Goal: Task Accomplishment & Management: Use online tool/utility

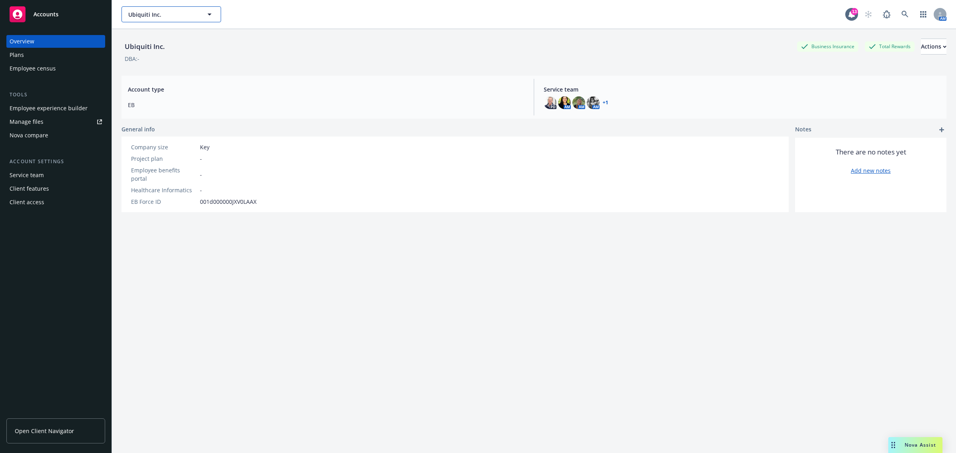
click at [141, 13] on span "Ubiquiti Inc." at bounding box center [162, 14] width 69 height 8
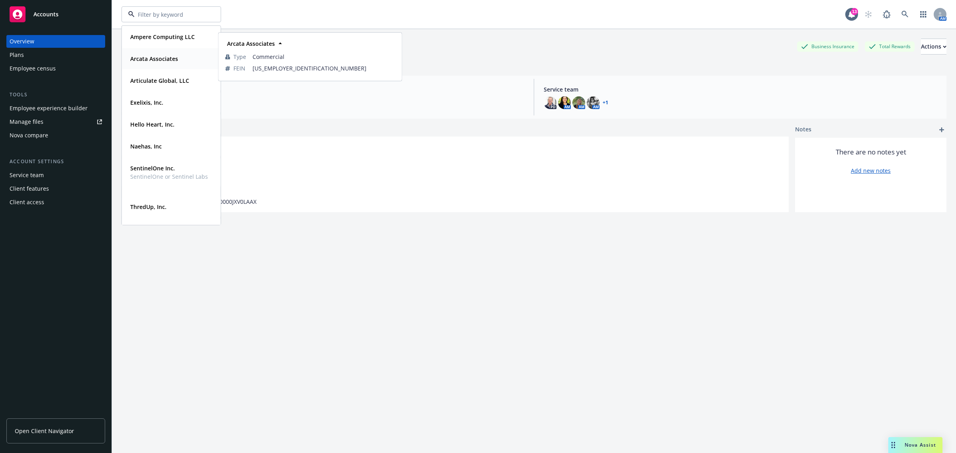
click at [165, 60] on strong "Arcata Associates" at bounding box center [154, 59] width 48 height 8
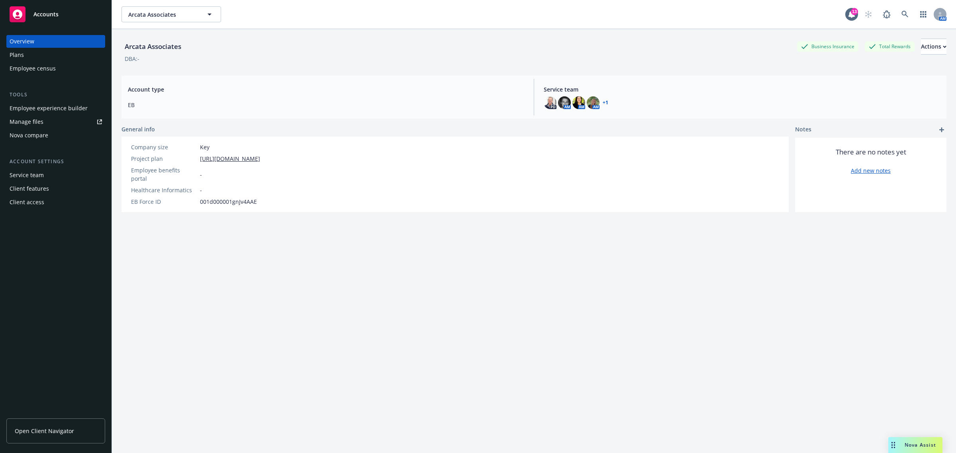
click at [46, 120] on link "Manage files" at bounding box center [55, 122] width 99 height 13
click at [51, 56] on div "Plans" at bounding box center [56, 55] width 92 height 13
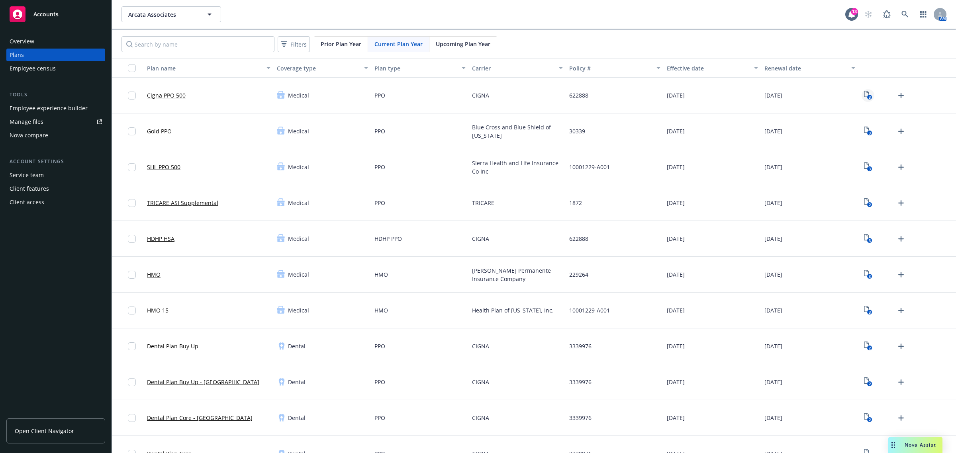
click at [868, 98] on text "3" at bounding box center [869, 97] width 2 height 5
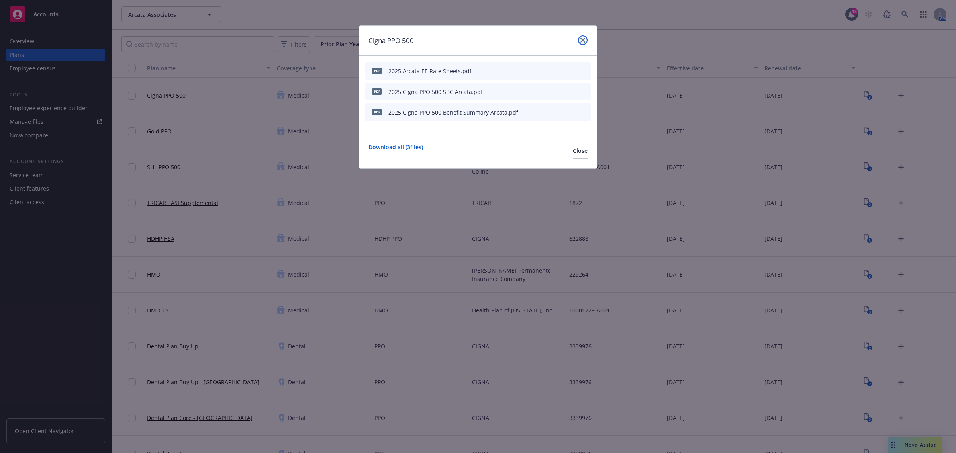
click at [578, 40] on link "close" at bounding box center [583, 40] width 10 height 10
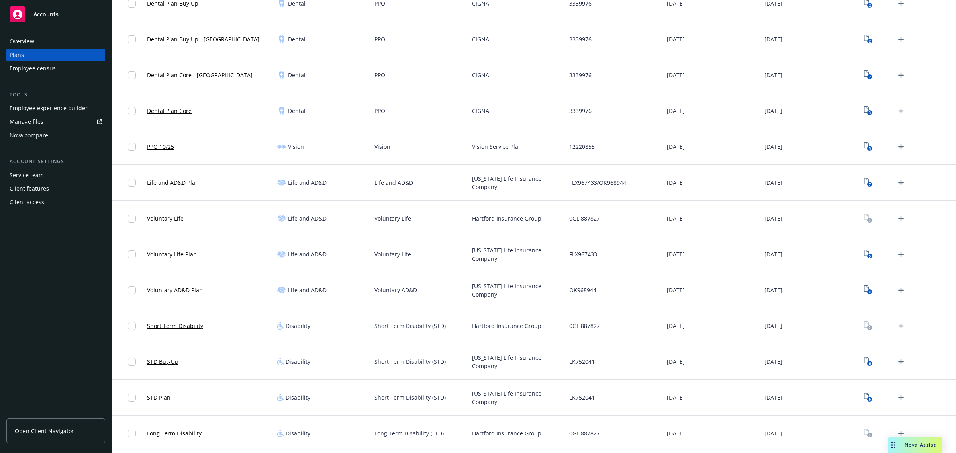
scroll to position [349, 0]
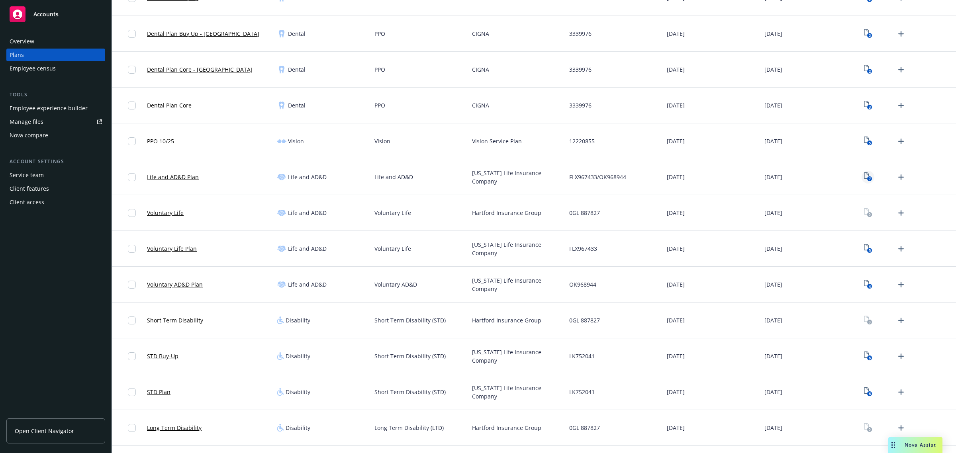
click at [864, 176] on icon "View Plan Documents" at bounding box center [866, 175] width 5 height 6
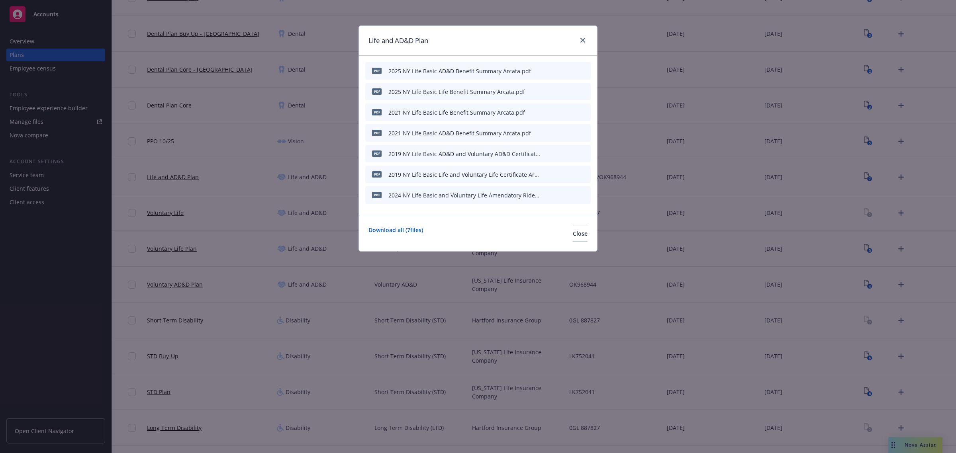
click at [584, 115] on button at bounding box center [584, 112] width 6 height 8
click at [585, 109] on icon "archive file" at bounding box center [584, 112] width 6 height 6
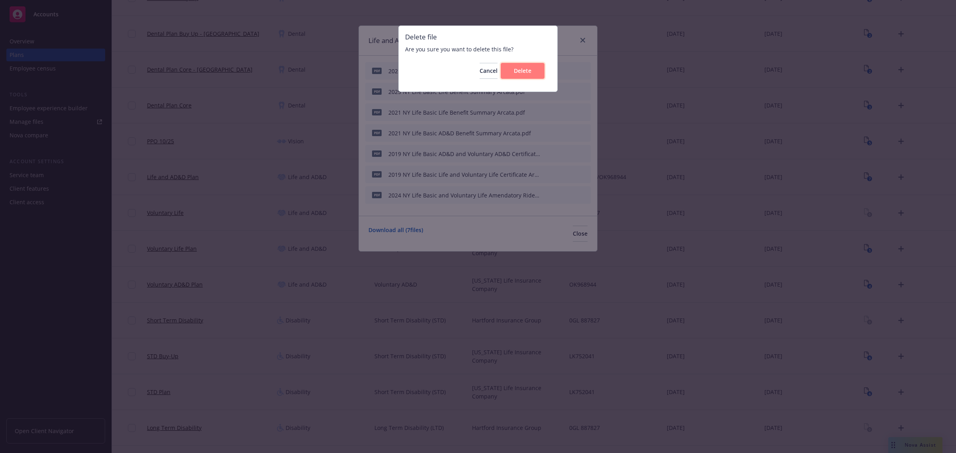
click at [538, 71] on button "Delete" at bounding box center [523, 71] width 44 height 16
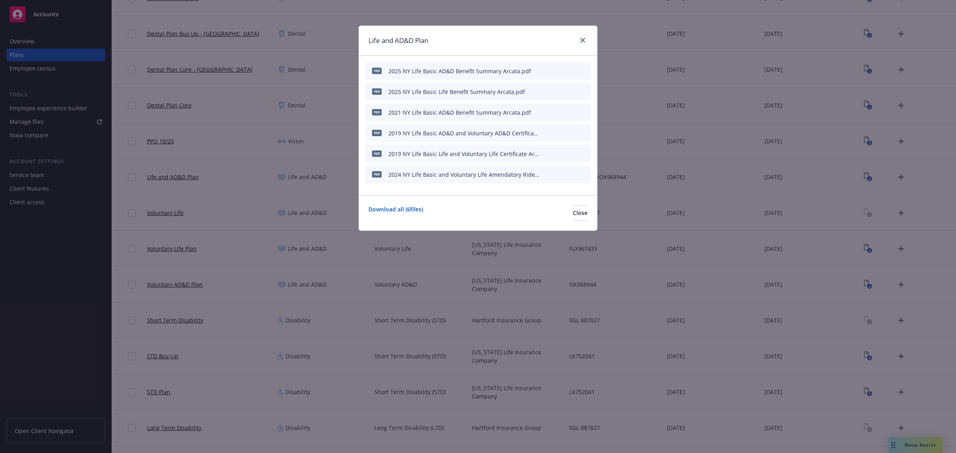
click at [583, 132] on icon "archive file" at bounding box center [584, 132] width 6 height 6
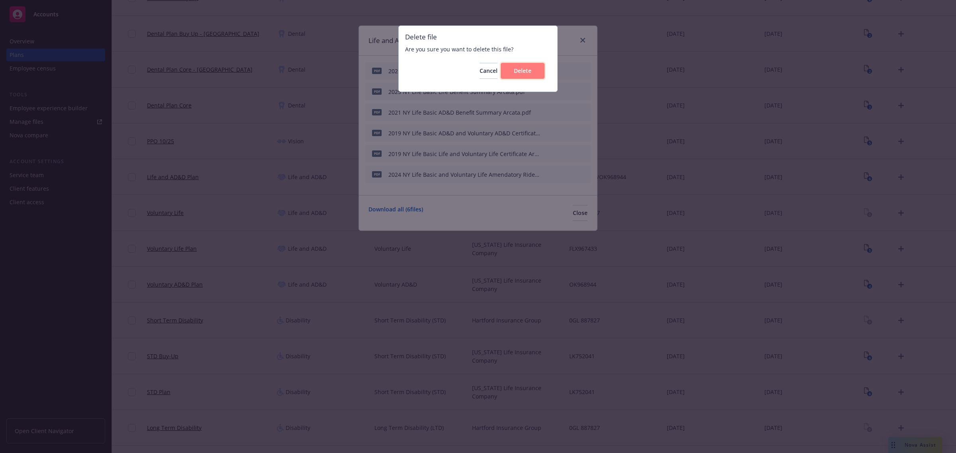
click at [530, 73] on span "Delete" at bounding box center [523, 71] width 18 height 8
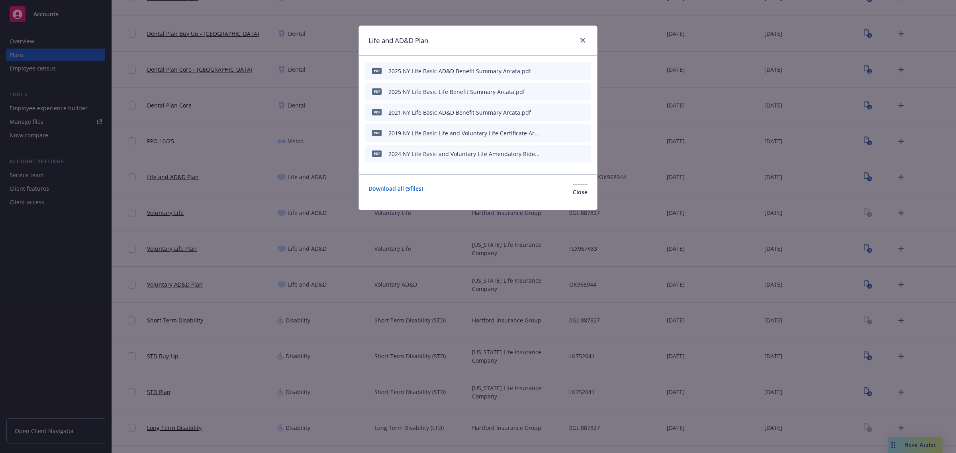
click at [584, 133] on icon "archive file" at bounding box center [584, 132] width 6 height 6
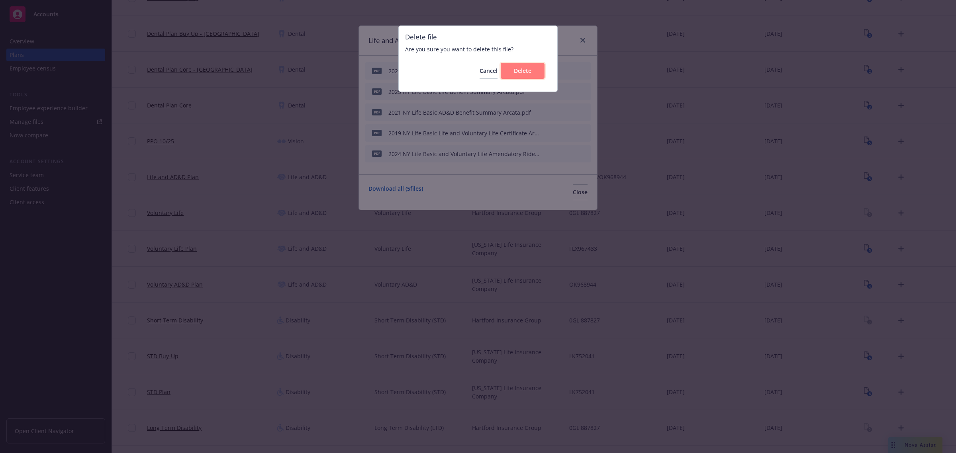
click at [531, 71] on button "Delete" at bounding box center [523, 71] width 44 height 16
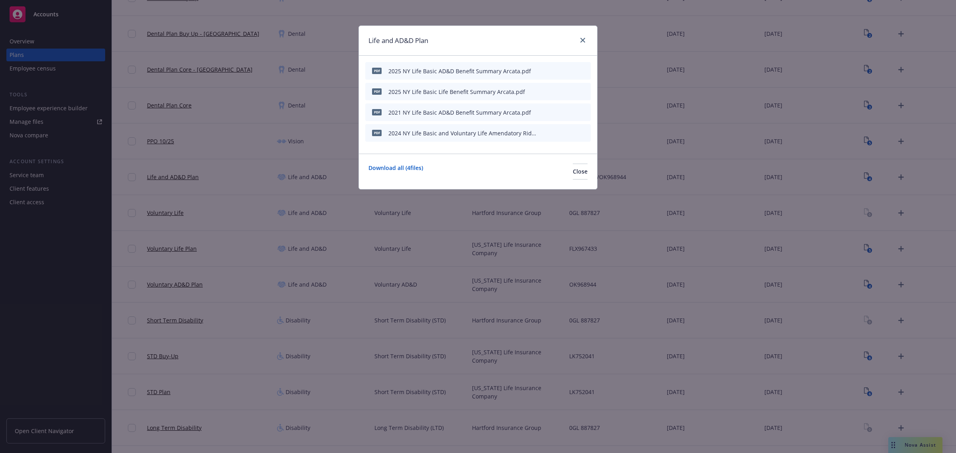
click at [582, 133] on icon "archive file" at bounding box center [584, 132] width 6 height 6
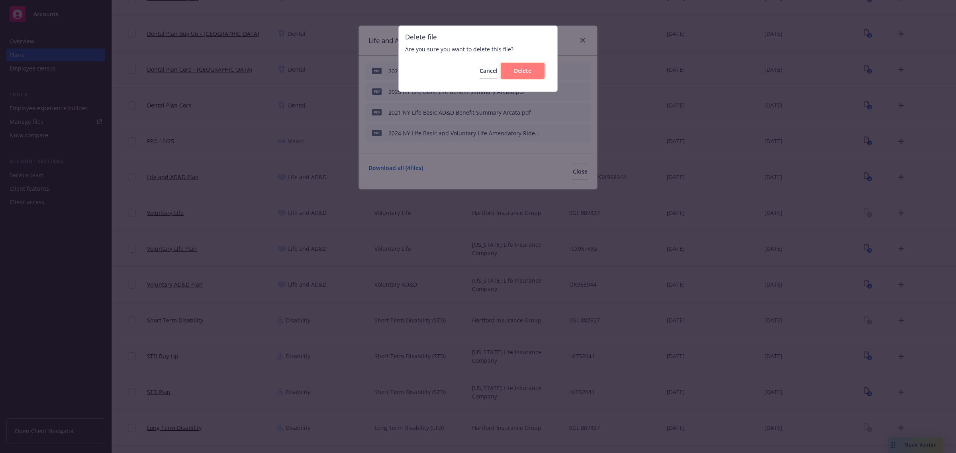
click at [519, 70] on span "Delete" at bounding box center [523, 71] width 18 height 8
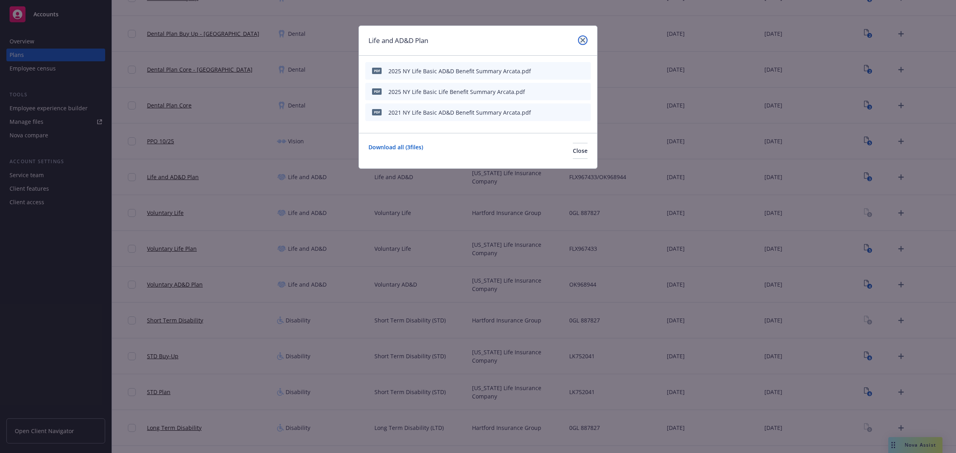
click at [584, 38] on icon "close" at bounding box center [582, 40] width 5 height 5
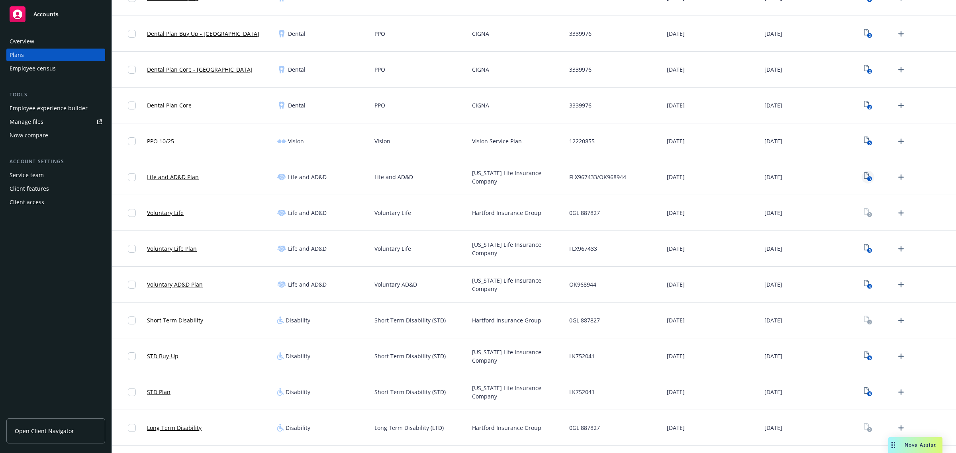
click at [864, 180] on icon "3" at bounding box center [868, 176] width 8 height 9
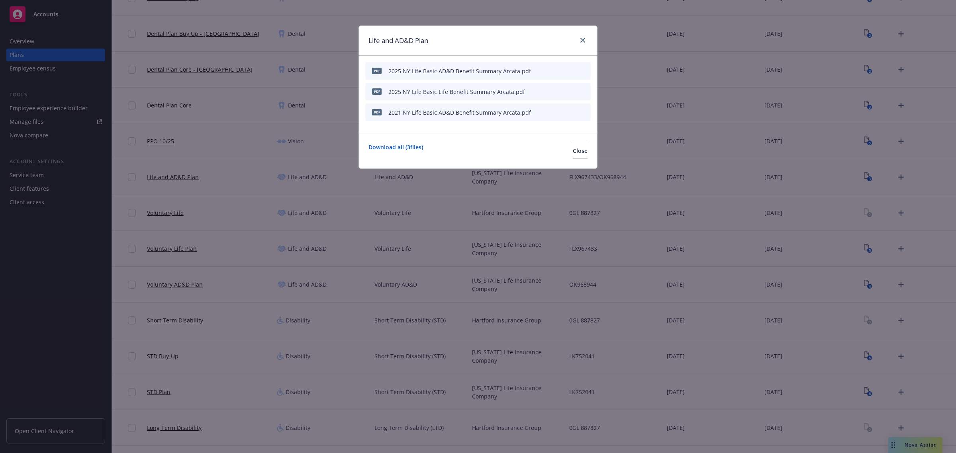
click at [586, 112] on icon "archive file" at bounding box center [583, 112] width 6 height 6
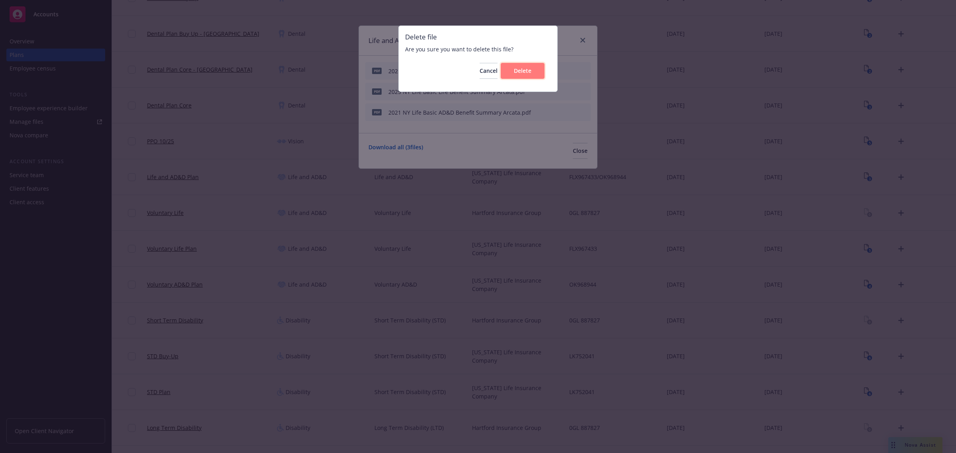
click at [517, 74] on span "Delete" at bounding box center [523, 71] width 18 height 8
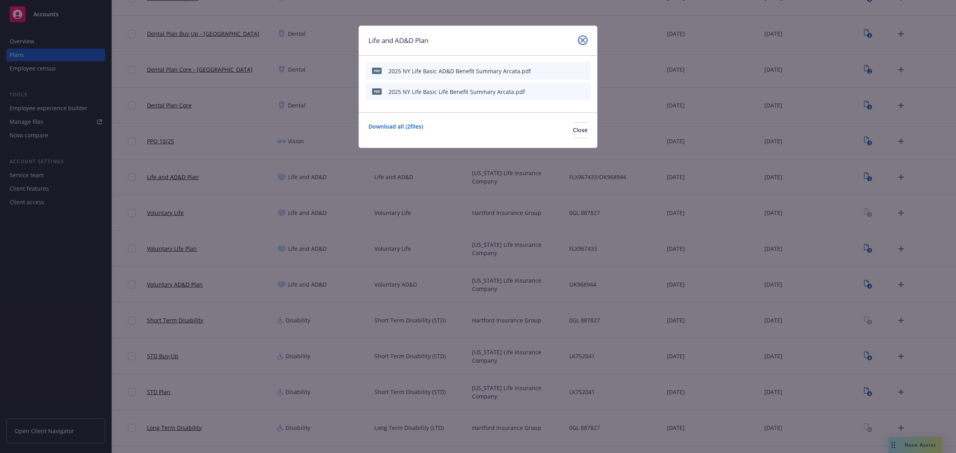
click at [584, 39] on icon "close" at bounding box center [582, 40] width 5 height 5
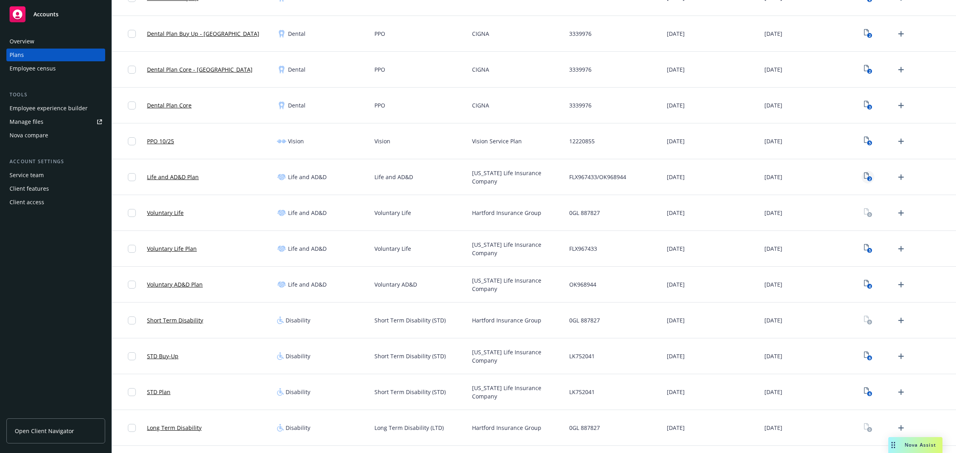
click at [864, 176] on icon "View Plan Documents" at bounding box center [866, 175] width 5 height 6
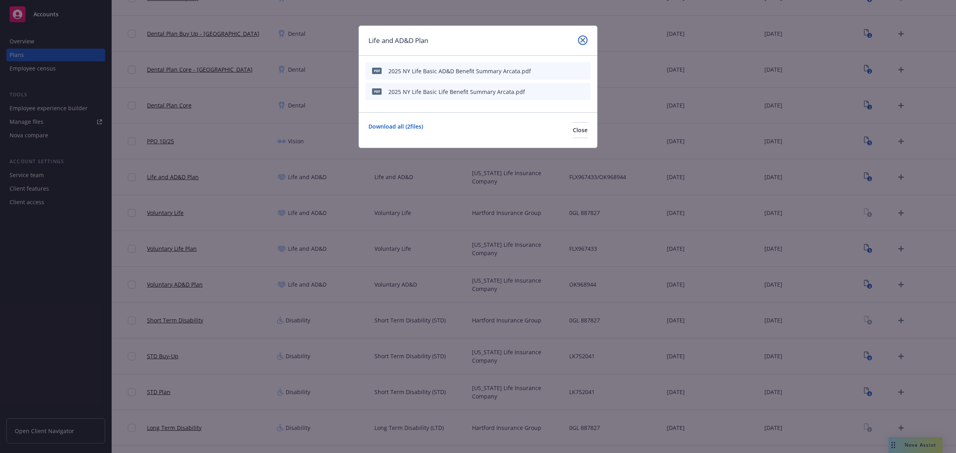
click at [582, 40] on icon "close" at bounding box center [582, 40] width 5 height 5
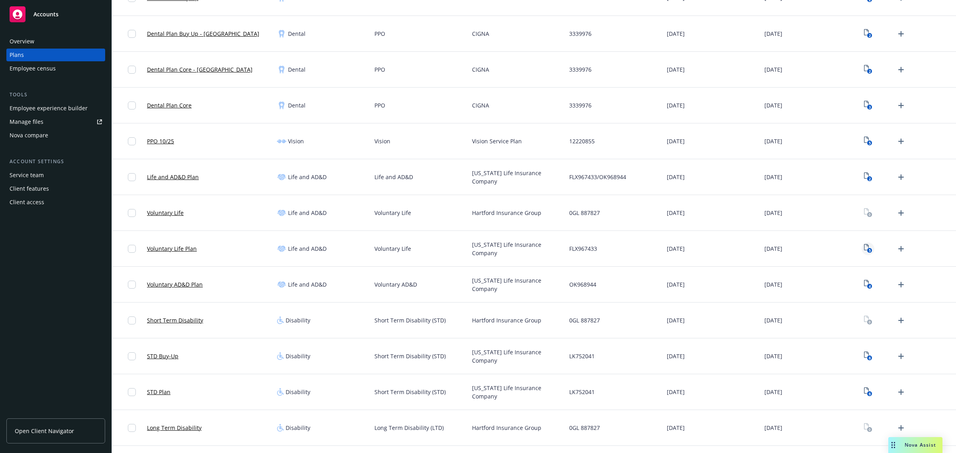
click at [868, 252] on text "5" at bounding box center [869, 250] width 2 height 5
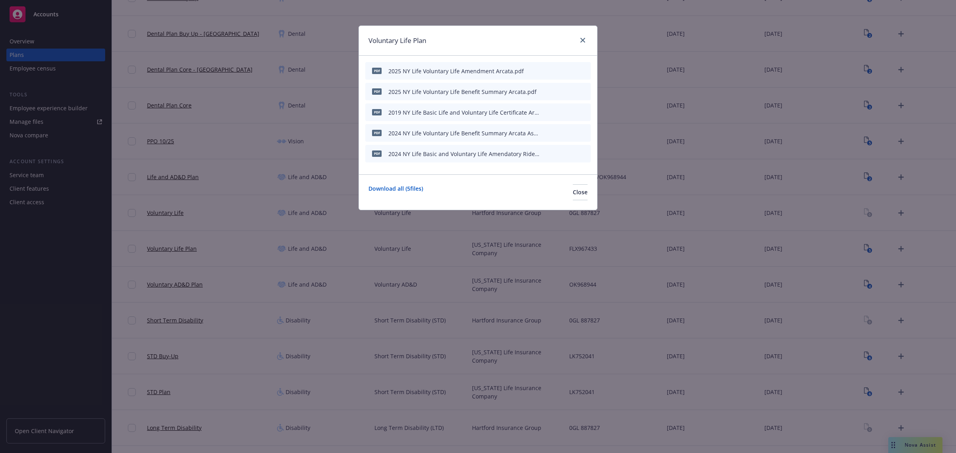
click at [582, 111] on icon "archive file" at bounding box center [583, 112] width 6 height 6
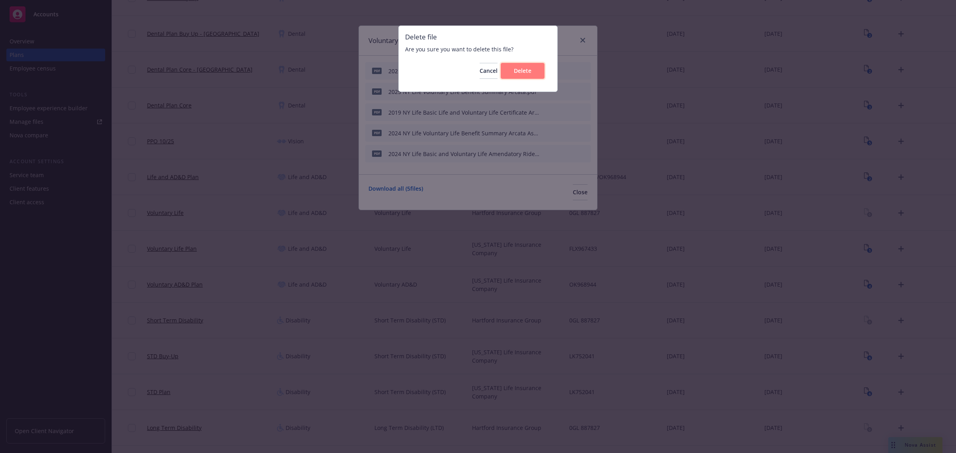
click at [529, 72] on span "Delete" at bounding box center [523, 71] width 18 height 8
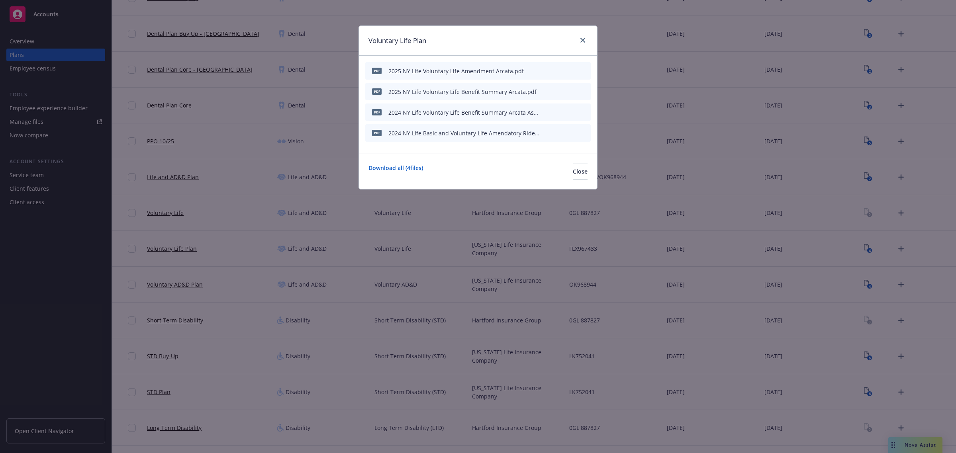
click at [584, 113] on icon "archive file" at bounding box center [584, 112] width 6 height 6
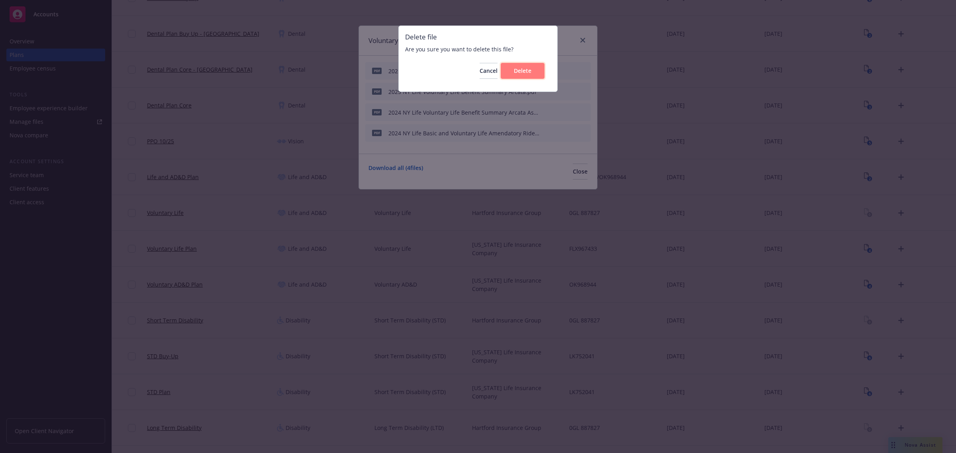
click at [529, 65] on button "Delete" at bounding box center [523, 71] width 44 height 16
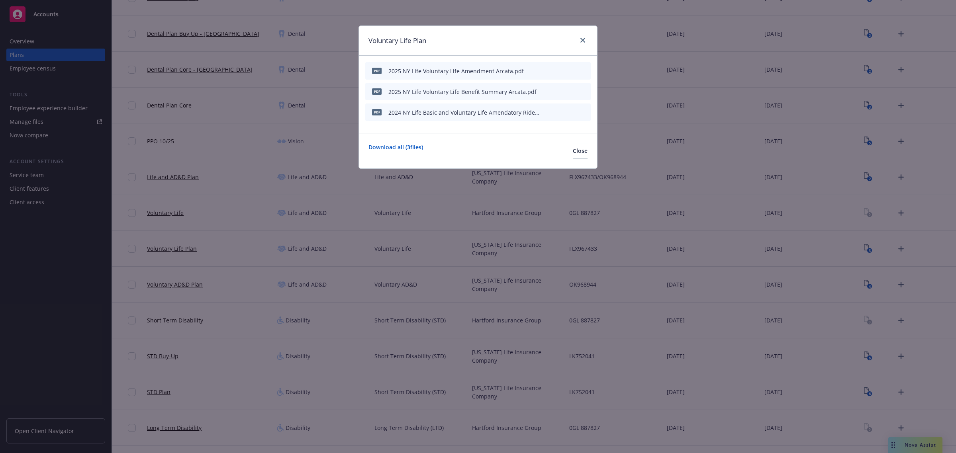
click at [584, 108] on div "PDF 2024 NY Life Basic and Voluntary Life Amendatory Rider Arcata Associates.PDF" at bounding box center [477, 113] width 225 height 18
click at [584, 110] on icon "archive file" at bounding box center [583, 112] width 6 height 6
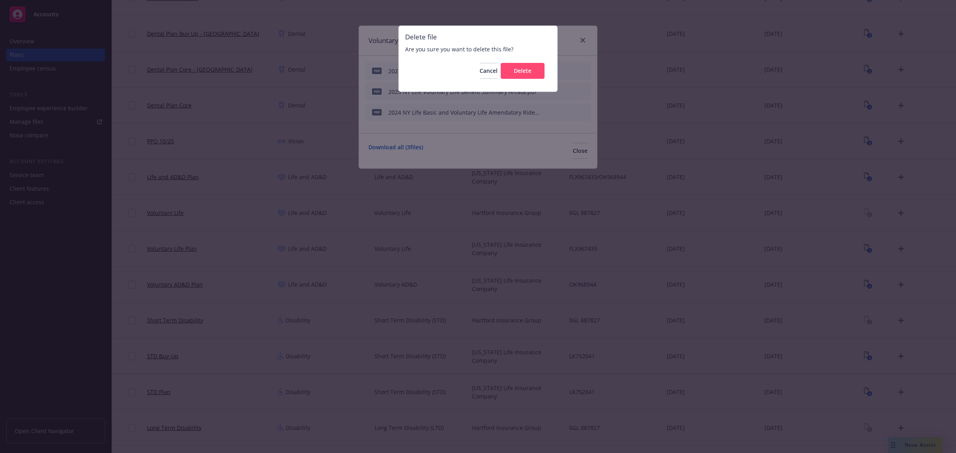
click at [525, 80] on div "Cancel Delete" at bounding box center [478, 71] width 146 height 29
click at [522, 77] on button "Delete" at bounding box center [523, 71] width 44 height 16
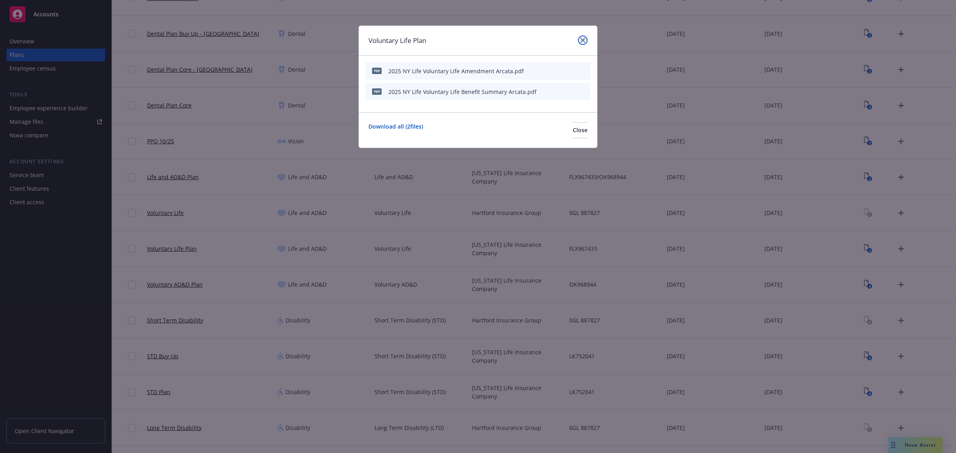
click at [580, 36] on link "close" at bounding box center [583, 40] width 10 height 10
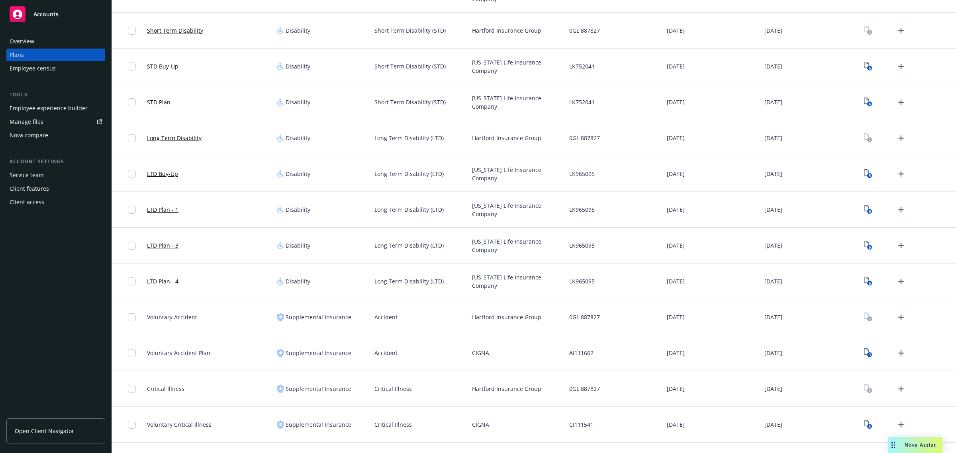
scroll to position [647, 0]
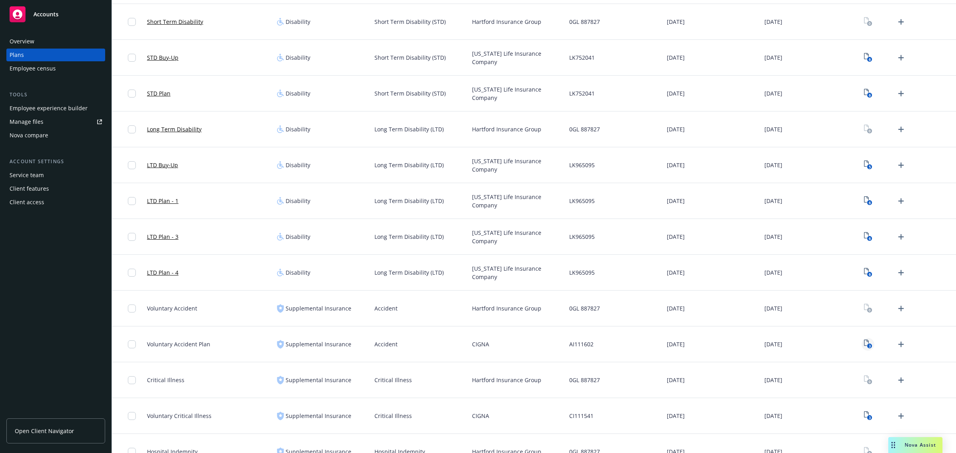
click at [867, 346] on rect "View Plan Documents" at bounding box center [869, 346] width 5 height 5
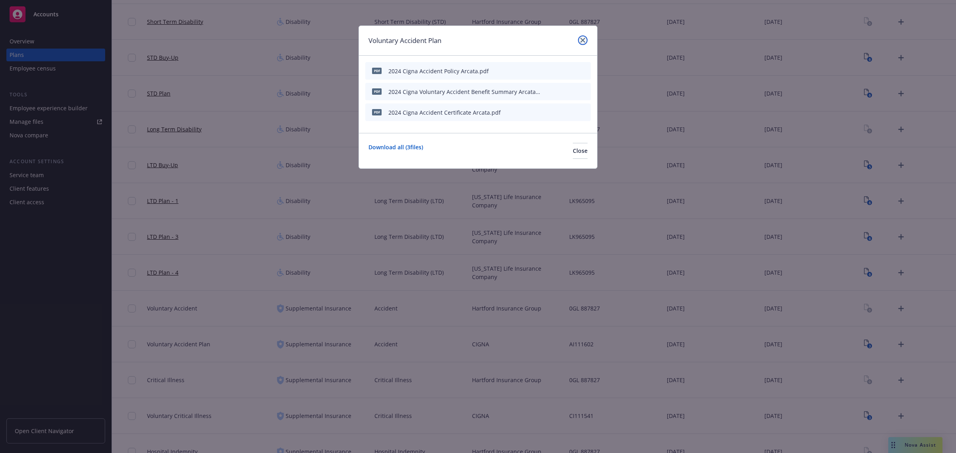
click at [586, 40] on link "close" at bounding box center [583, 40] width 10 height 10
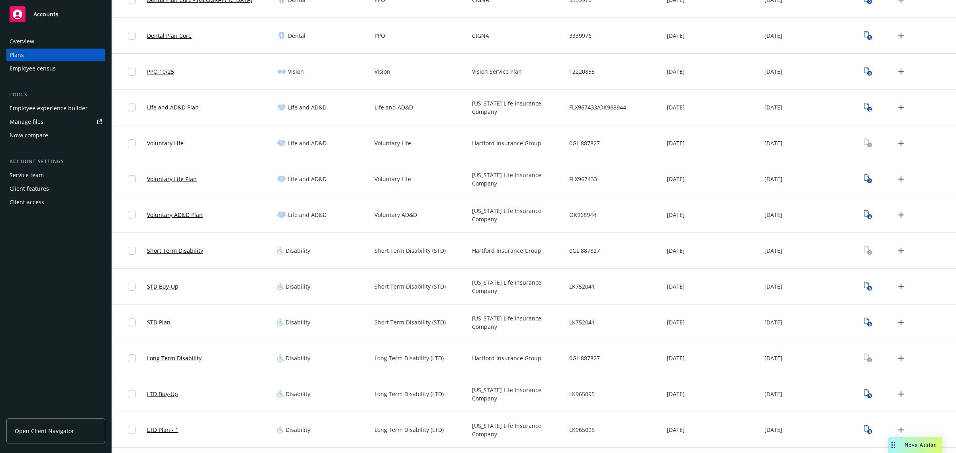
scroll to position [367, 0]
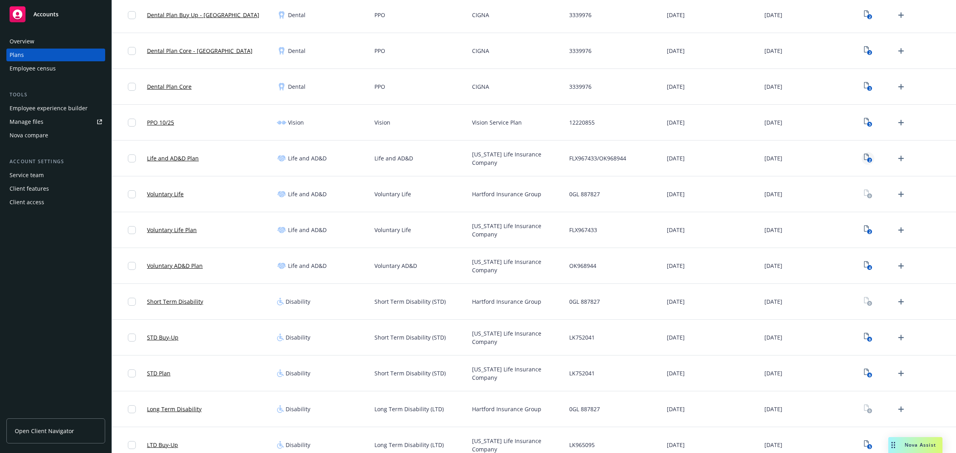
click at [864, 156] on icon "2" at bounding box center [868, 158] width 8 height 9
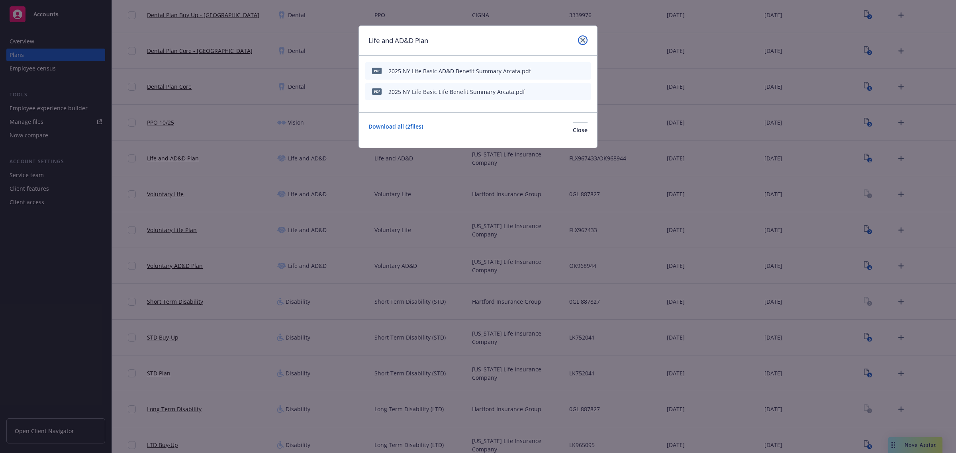
click at [578, 40] on link "close" at bounding box center [583, 40] width 10 height 10
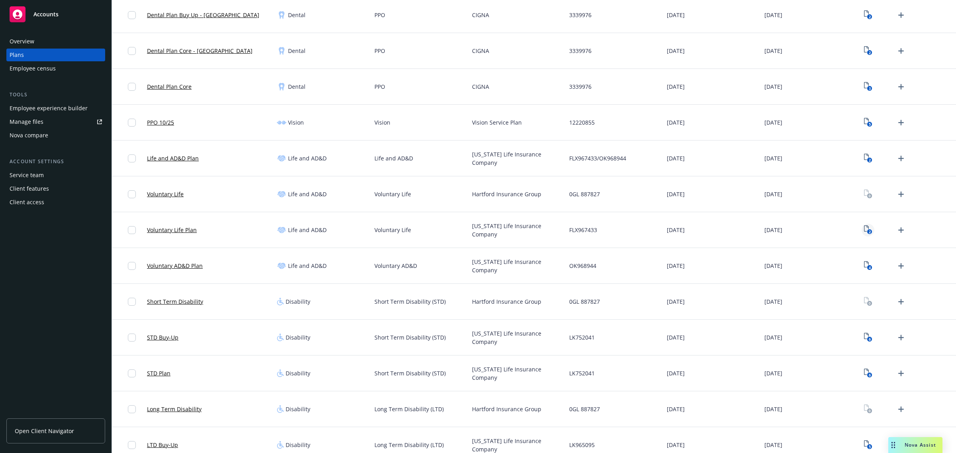
click at [864, 228] on icon "2" at bounding box center [868, 229] width 8 height 9
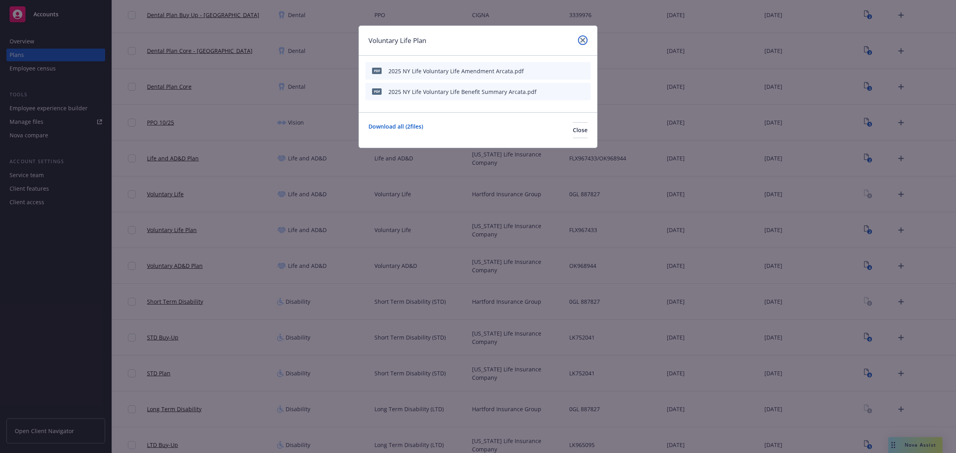
click at [584, 39] on icon "close" at bounding box center [582, 40] width 5 height 5
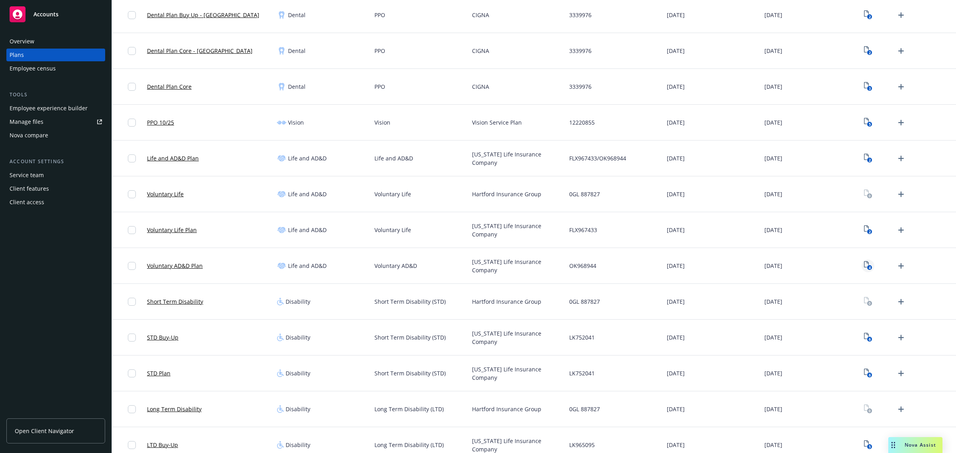
click at [868, 266] on text "4" at bounding box center [869, 267] width 2 height 5
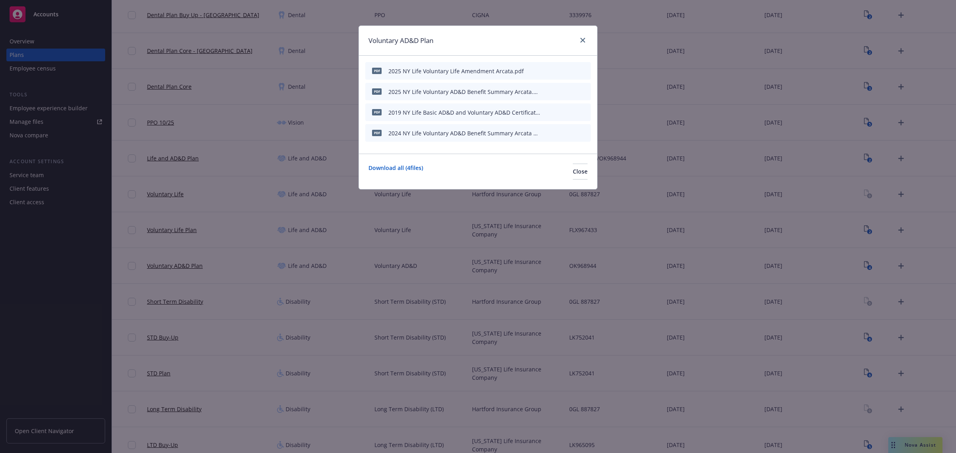
click at [580, 112] on div at bounding box center [566, 112] width 44 height 8
click at [583, 112] on icon "archive file" at bounding box center [584, 112] width 6 height 6
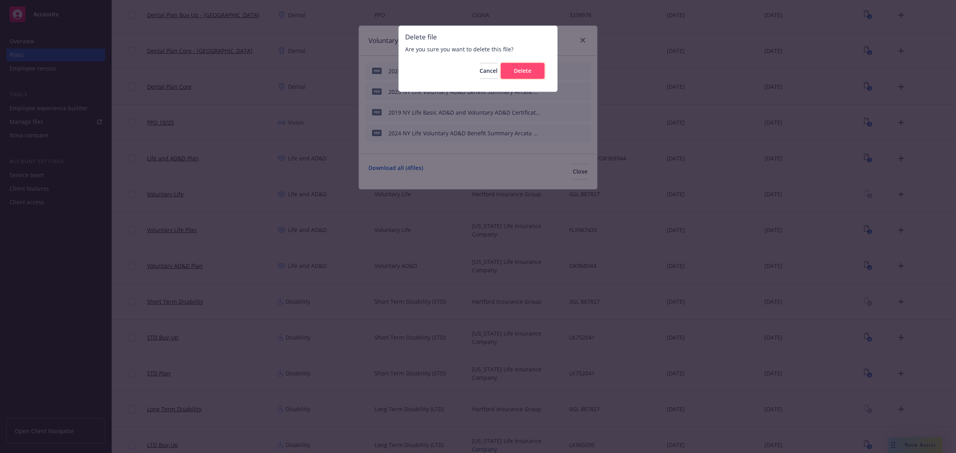
drag, startPoint x: 526, startPoint y: 67, endPoint x: 534, endPoint y: 75, distance: 11.3
click at [525, 67] on span "Delete" at bounding box center [523, 71] width 18 height 8
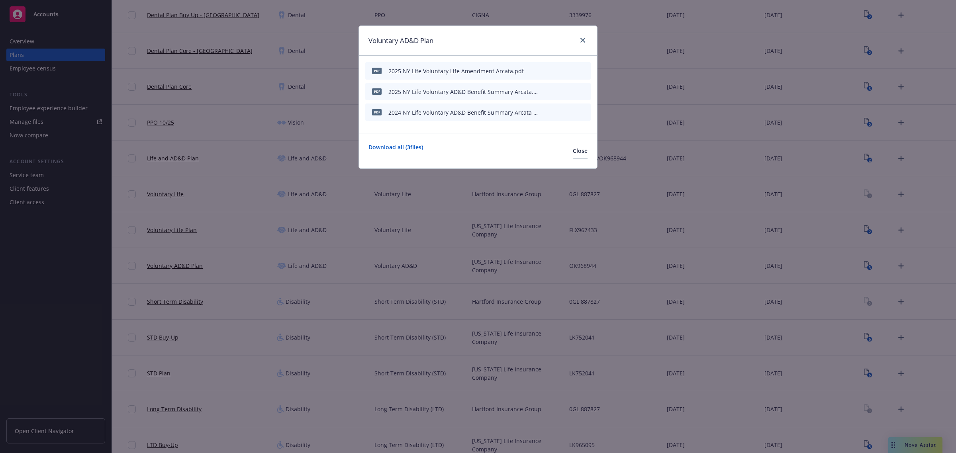
click at [586, 113] on icon "archive file" at bounding box center [584, 112] width 6 height 6
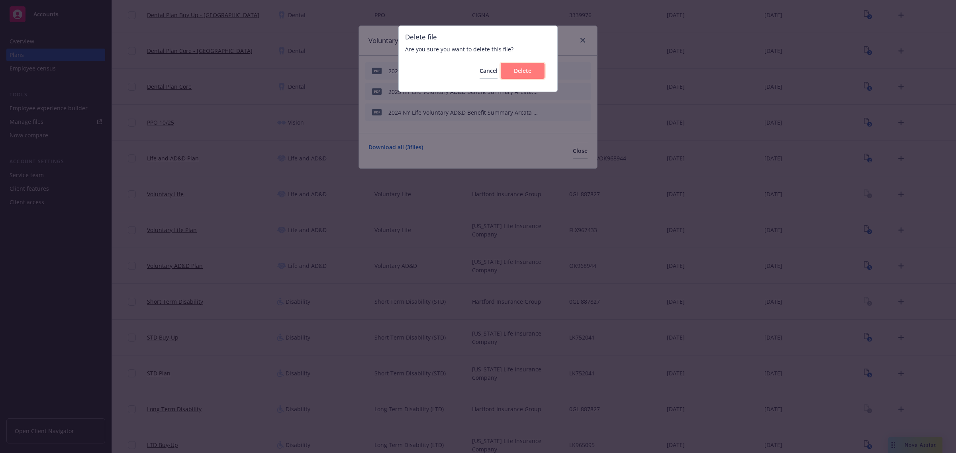
click at [523, 71] on span "Delete" at bounding box center [523, 71] width 18 height 8
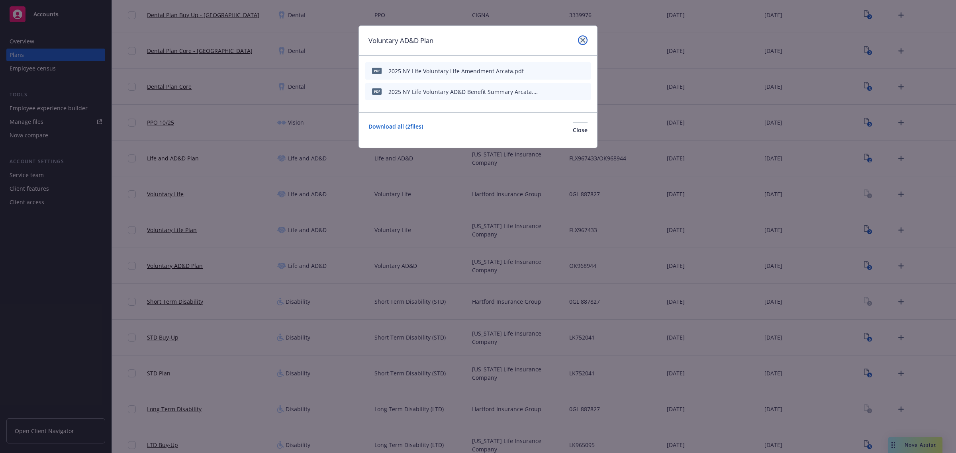
click at [582, 39] on icon "close" at bounding box center [582, 40] width 5 height 5
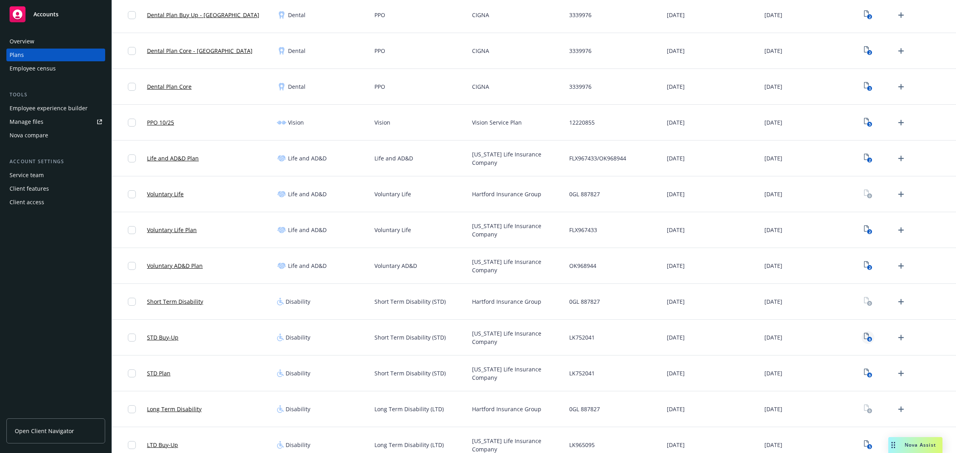
click at [864, 341] on icon "6" at bounding box center [868, 337] width 8 height 9
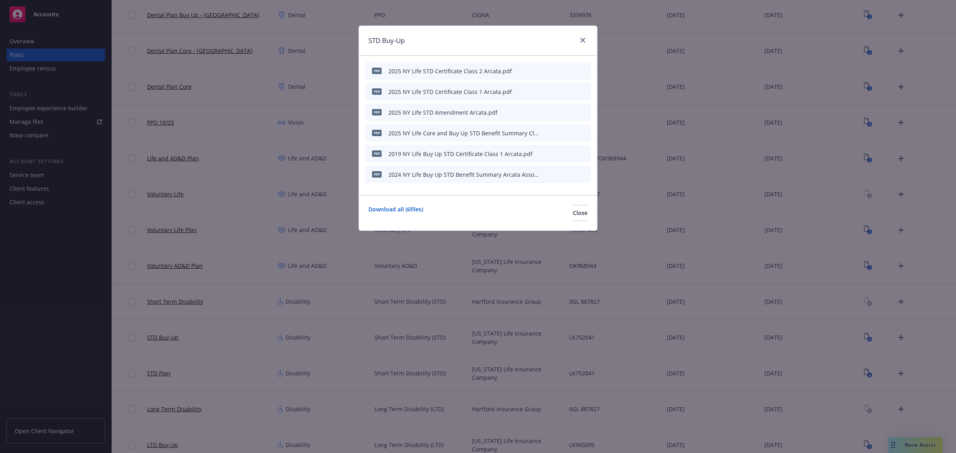
click at [584, 152] on icon "archive file" at bounding box center [584, 153] width 6 height 6
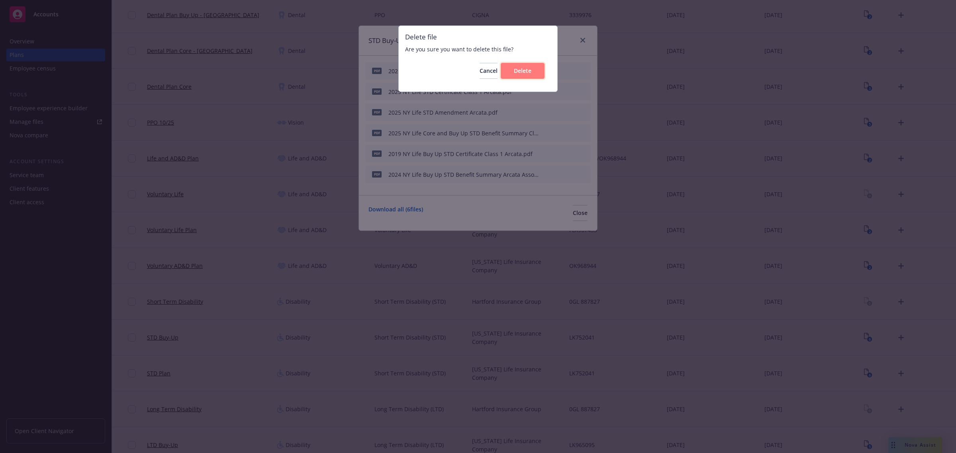
click at [530, 72] on span "Delete" at bounding box center [523, 71] width 18 height 8
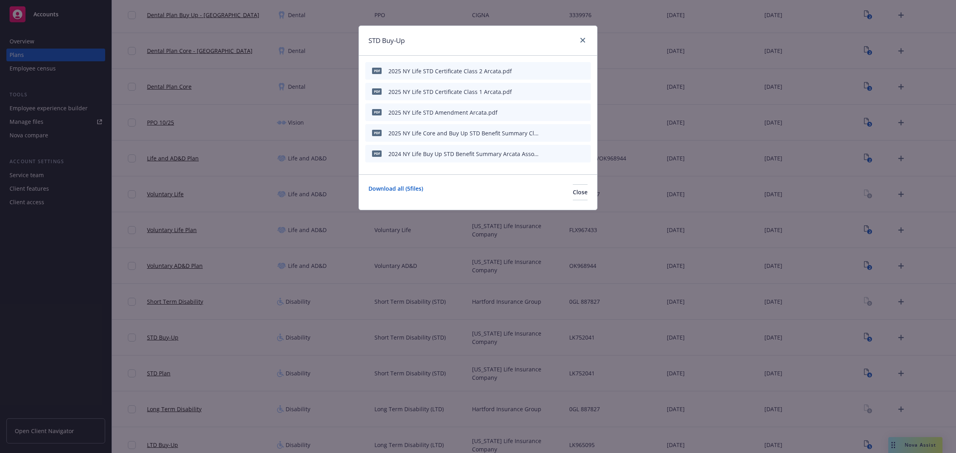
click at [582, 155] on icon "archive file" at bounding box center [583, 153] width 6 height 6
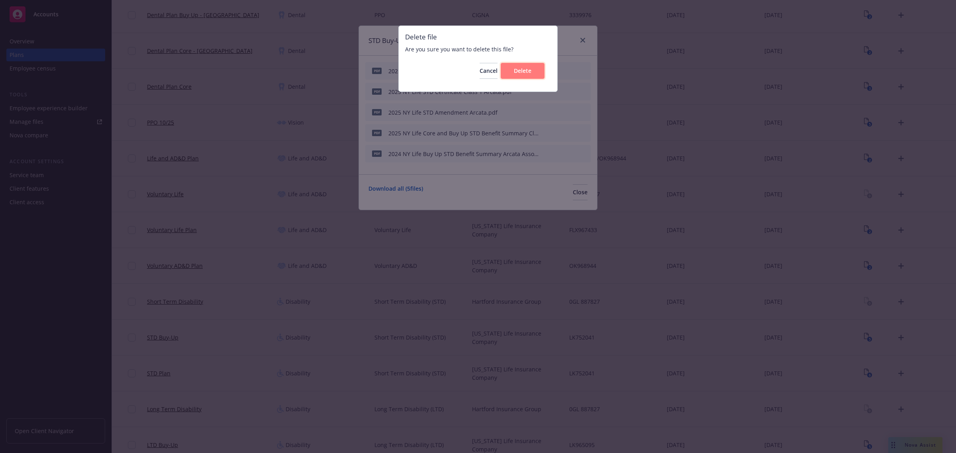
click at [529, 78] on button "Delete" at bounding box center [523, 71] width 44 height 16
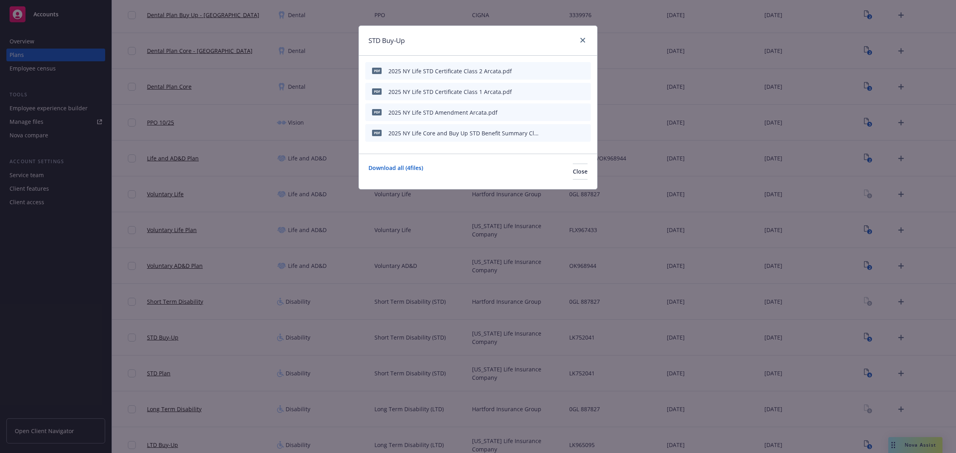
click at [528, 75] on div "pdf 2025 NY Life STD Certificate Class 2 Arcata.pdf" at bounding box center [477, 71] width 225 height 18
click at [582, 39] on icon "close" at bounding box center [582, 40] width 5 height 5
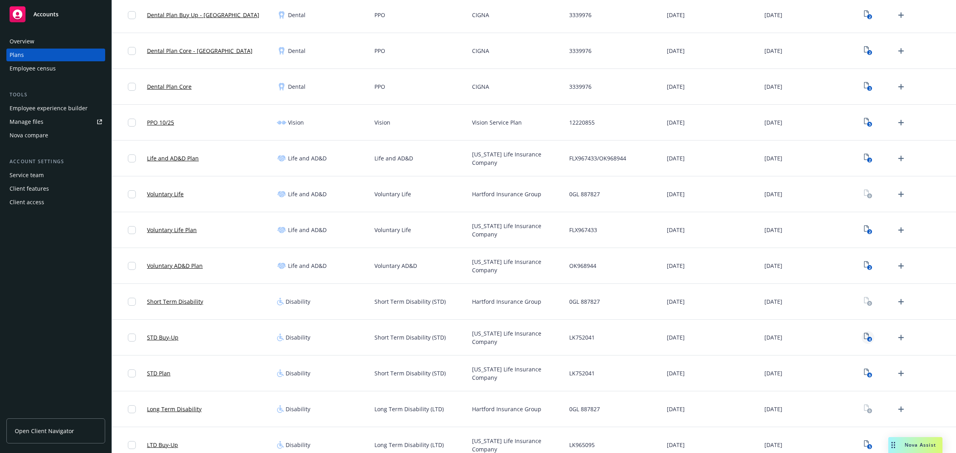
click at [868, 339] on text "4" at bounding box center [869, 339] width 2 height 5
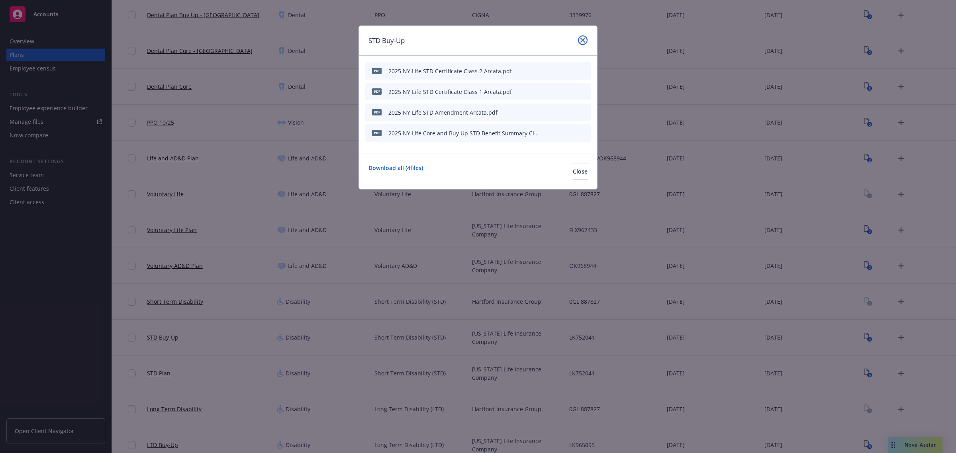
click at [582, 40] on icon "close" at bounding box center [582, 40] width 5 height 5
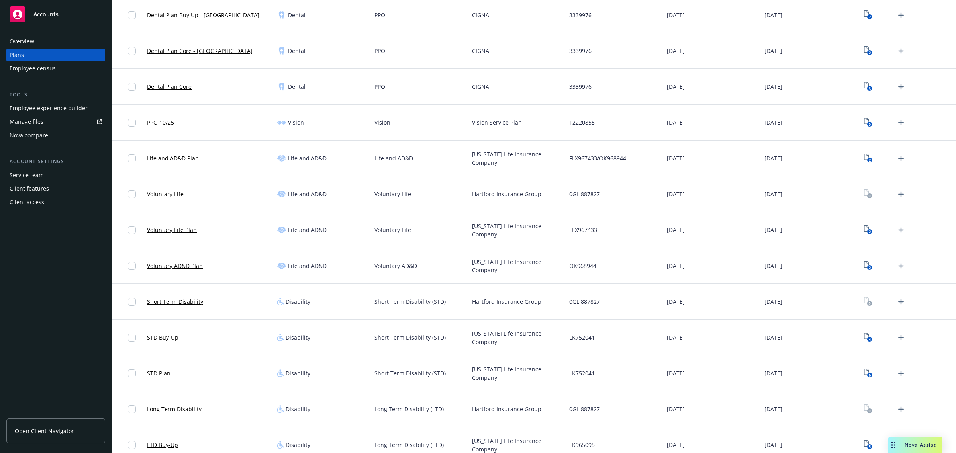
scroll to position [467, 0]
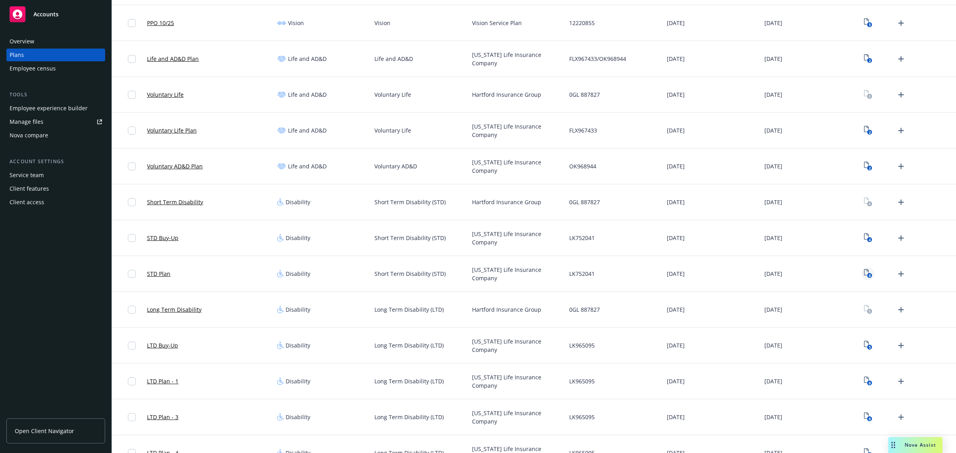
click at [867, 276] on rect "View Plan Documents" at bounding box center [869, 275] width 5 height 5
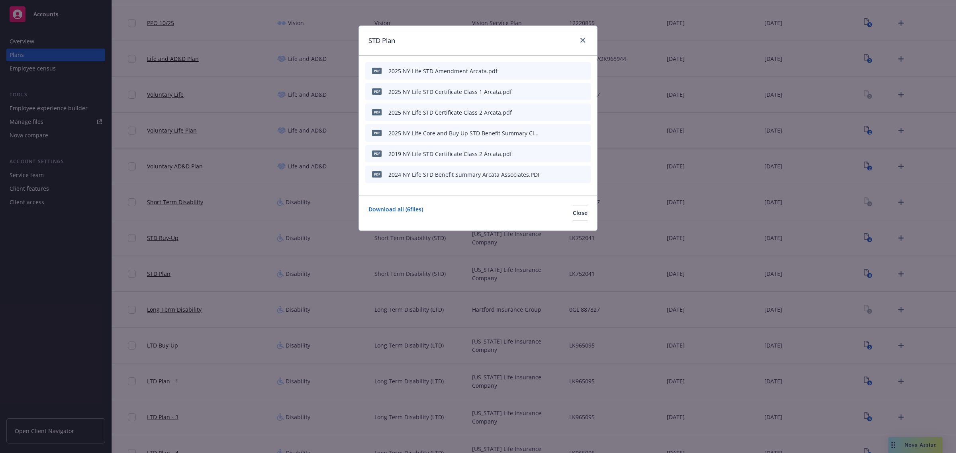
click at [582, 156] on button at bounding box center [584, 154] width 6 height 8
click at [586, 153] on icon "archive file" at bounding box center [583, 153] width 6 height 6
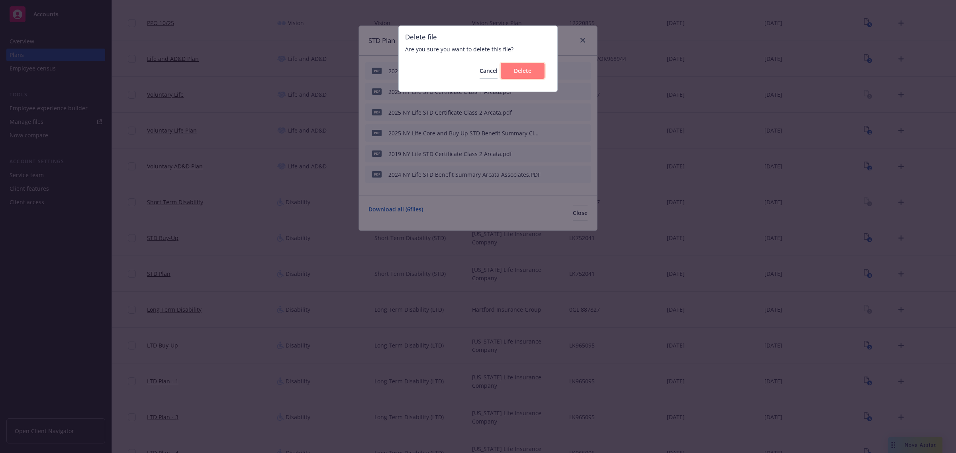
click at [523, 74] on button "Delete" at bounding box center [523, 71] width 44 height 16
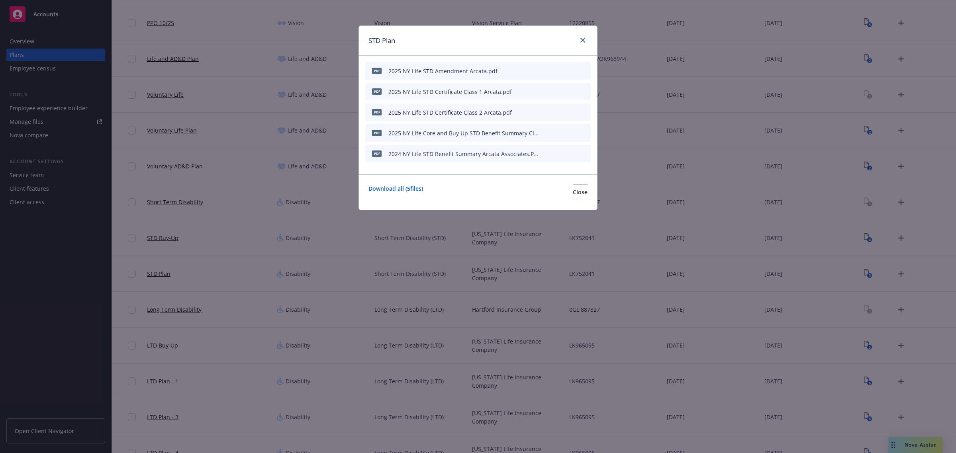
click at [584, 156] on icon "archive file" at bounding box center [584, 153] width 6 height 6
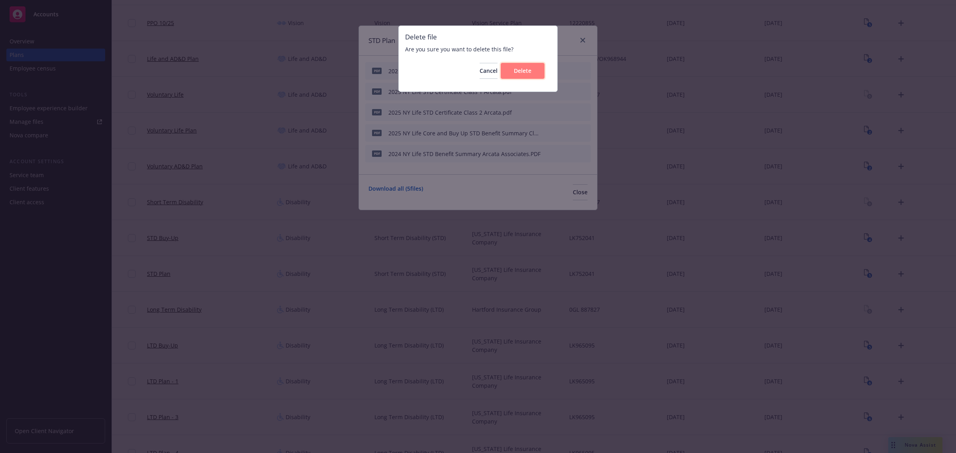
click at [521, 72] on span "Delete" at bounding box center [523, 71] width 18 height 8
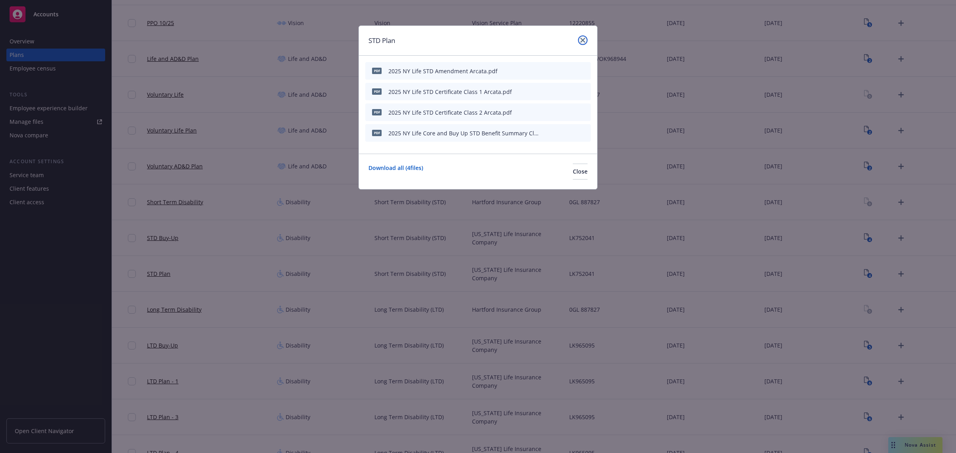
click at [578, 41] on link "close" at bounding box center [583, 40] width 10 height 10
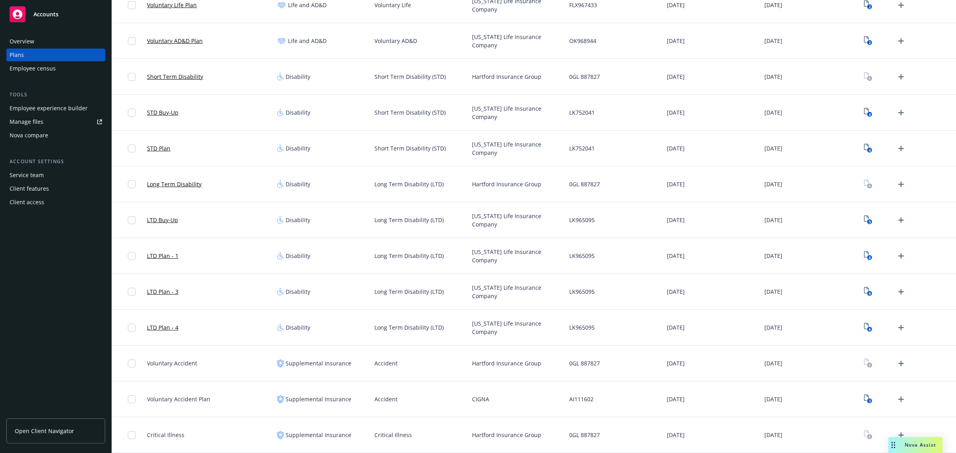
scroll to position [616, 0]
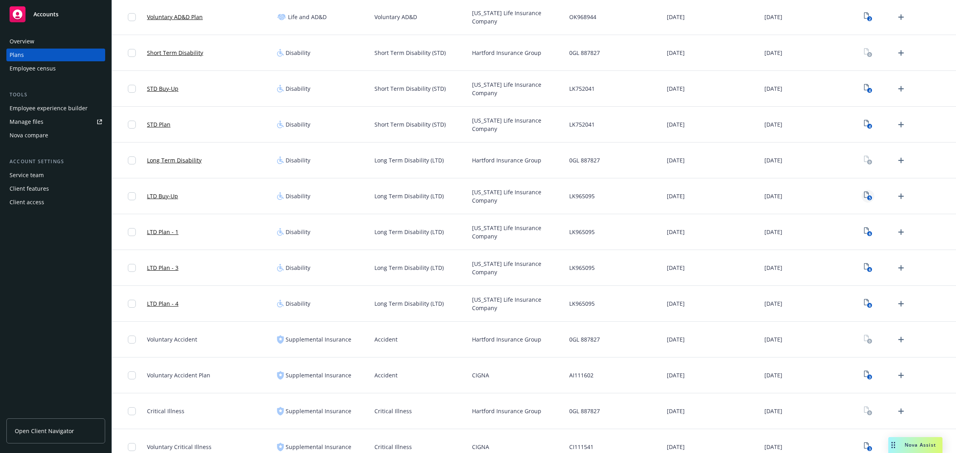
click at [864, 198] on icon "View Plan Documents" at bounding box center [866, 195] width 5 height 6
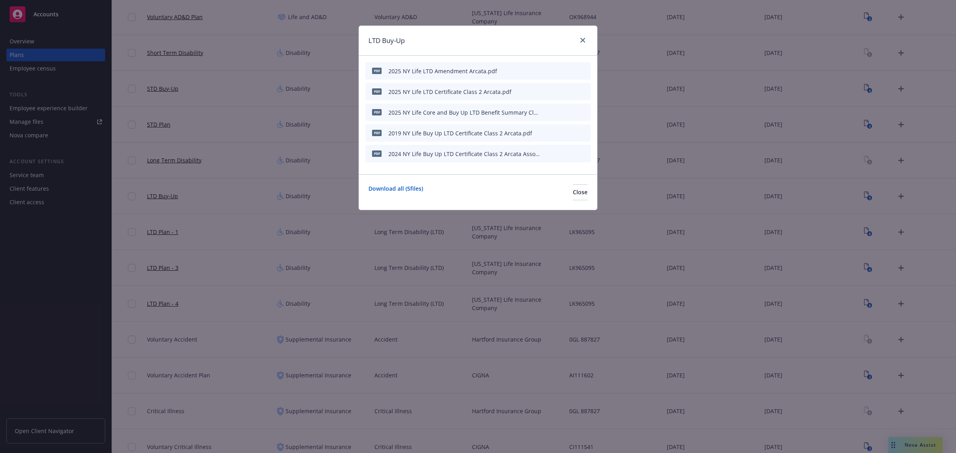
click at [584, 134] on icon "archive file" at bounding box center [584, 132] width 6 height 6
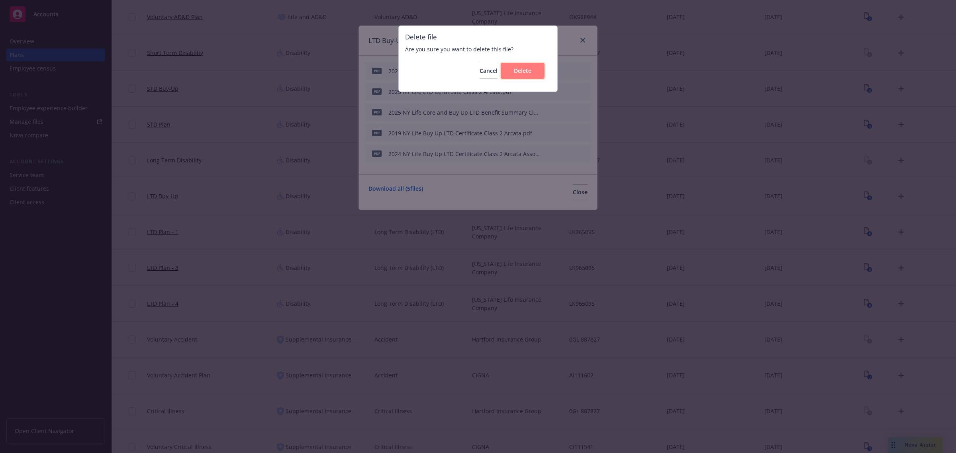
click at [525, 76] on button "Delete" at bounding box center [523, 71] width 44 height 16
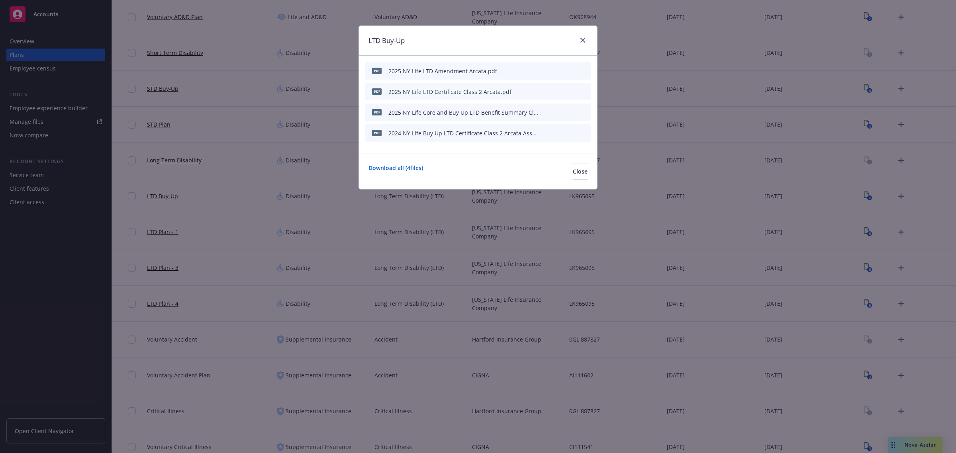
click at [584, 130] on icon "archive file" at bounding box center [584, 132] width 6 height 6
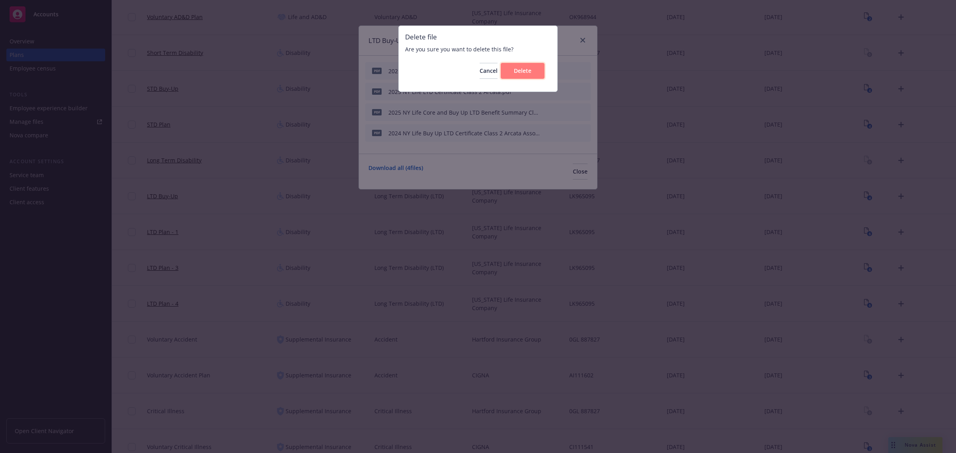
click at [533, 66] on button "Delete" at bounding box center [523, 71] width 44 height 16
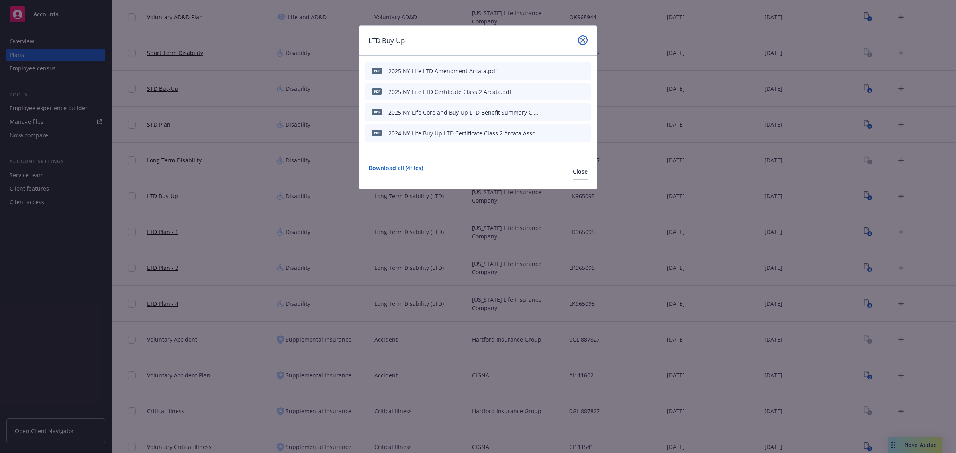
click at [584, 41] on icon "close" at bounding box center [582, 40] width 5 height 5
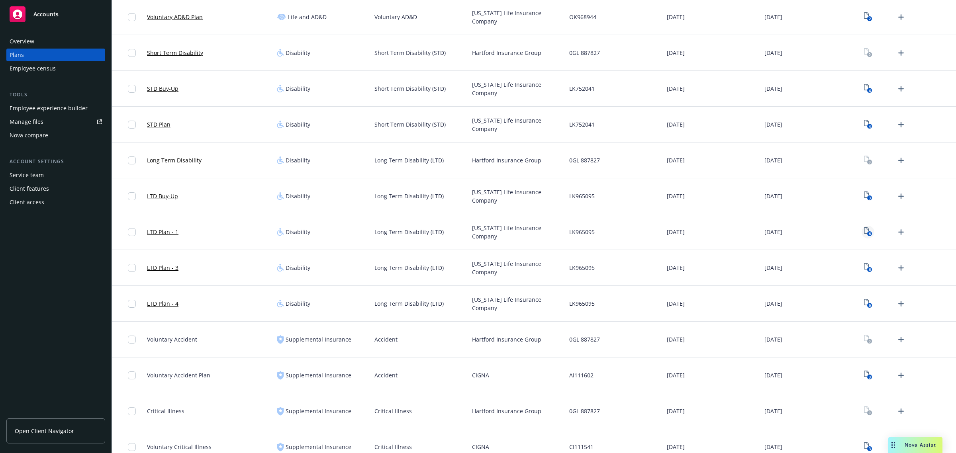
click at [864, 229] on icon "6" at bounding box center [868, 231] width 8 height 9
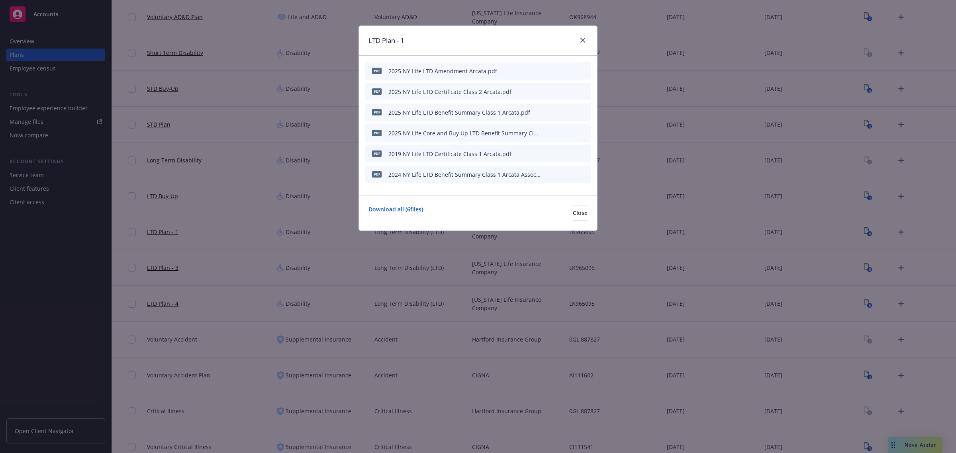
click at [586, 155] on icon "archive file" at bounding box center [583, 153] width 6 height 6
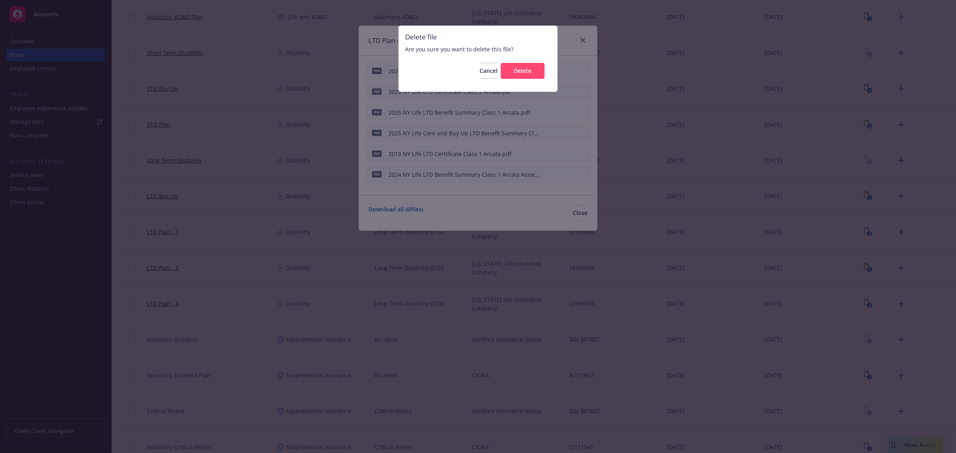
click at [532, 79] on div "Cancel Delete" at bounding box center [478, 71] width 146 height 29
click at [527, 68] on span "Delete" at bounding box center [523, 71] width 18 height 8
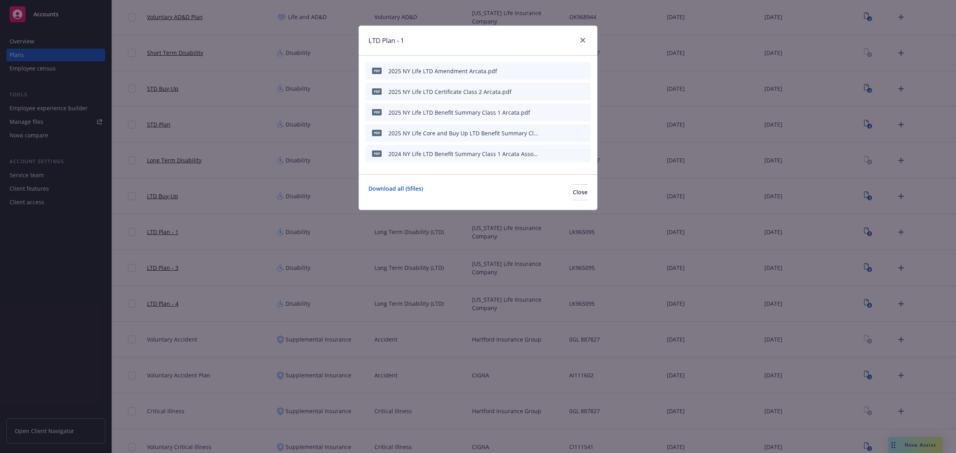
click at [582, 150] on icon "archive file" at bounding box center [583, 153] width 6 height 6
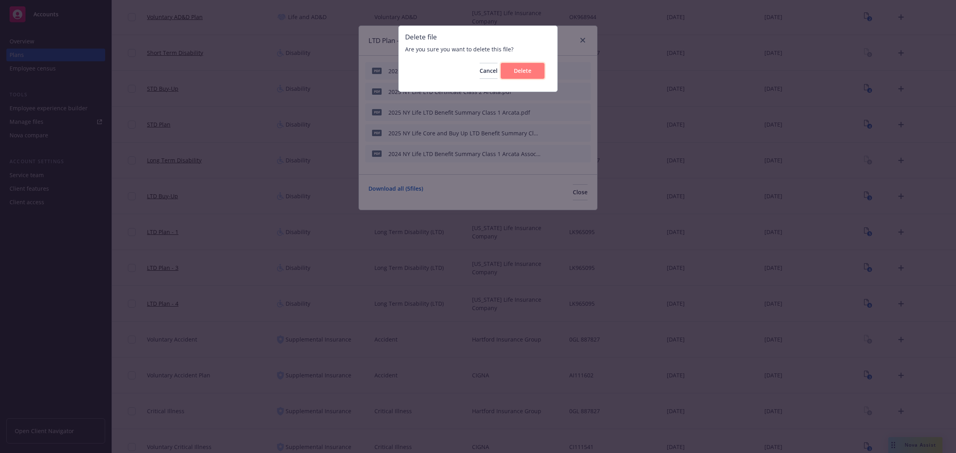
click at [510, 72] on button "Delete" at bounding box center [523, 71] width 44 height 16
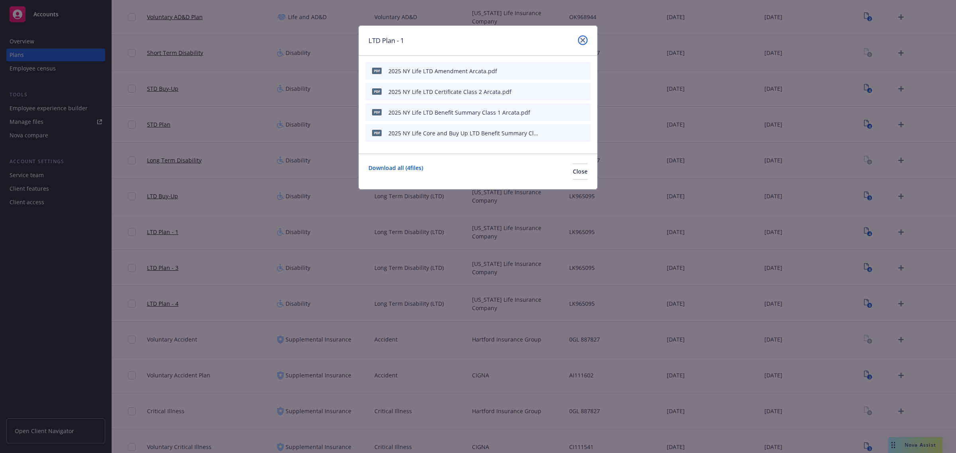
click at [578, 41] on link "close" at bounding box center [583, 40] width 10 height 10
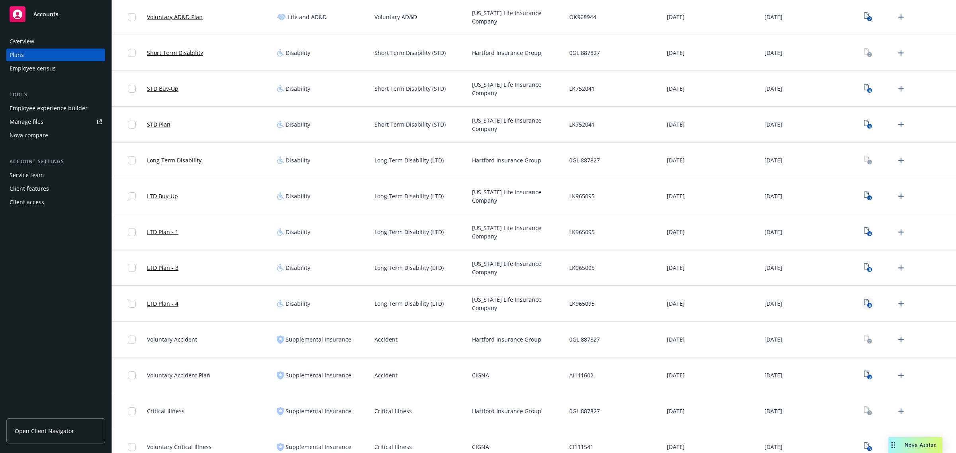
click at [868, 306] on text "6" at bounding box center [869, 305] width 2 height 5
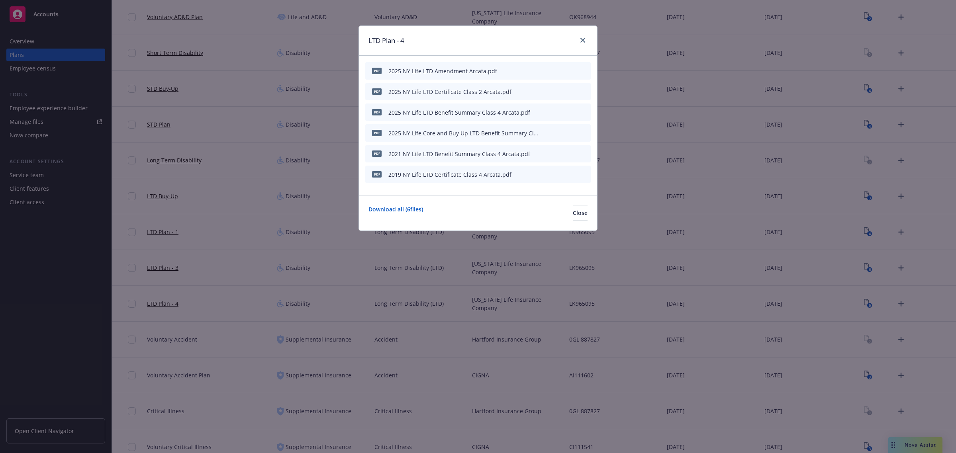
click at [582, 154] on icon "archive file" at bounding box center [584, 153] width 6 height 6
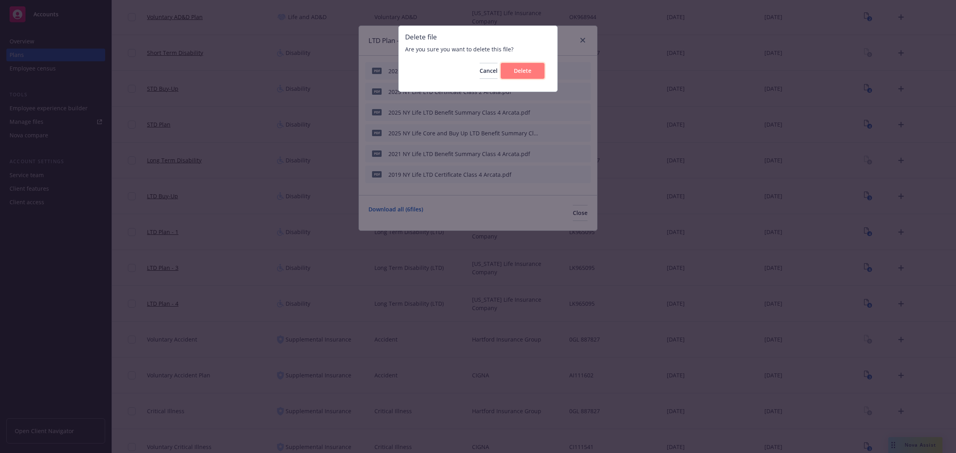
click at [533, 78] on button "Delete" at bounding box center [523, 71] width 44 height 16
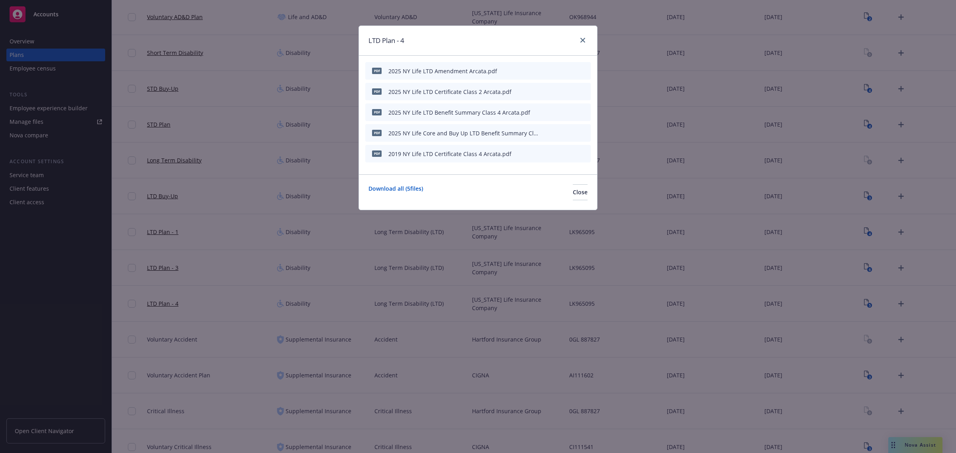
click at [580, 154] on div at bounding box center [566, 154] width 44 height 8
click at [584, 153] on icon "archive file" at bounding box center [584, 153] width 6 height 6
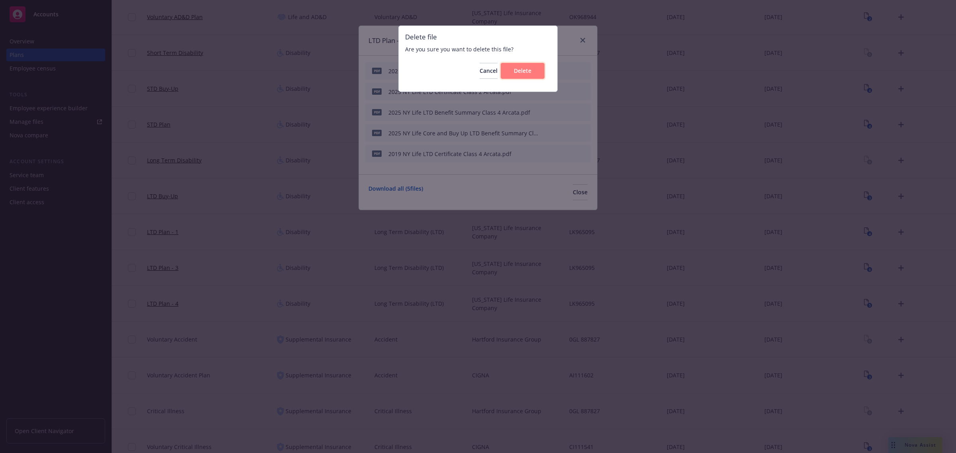
click at [529, 68] on span "Delete" at bounding box center [523, 71] width 18 height 8
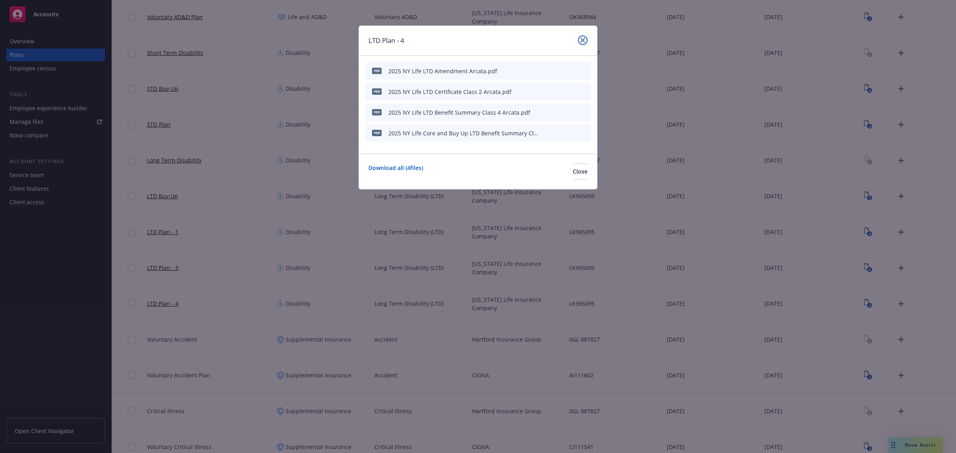
click at [580, 43] on link "close" at bounding box center [583, 40] width 10 height 10
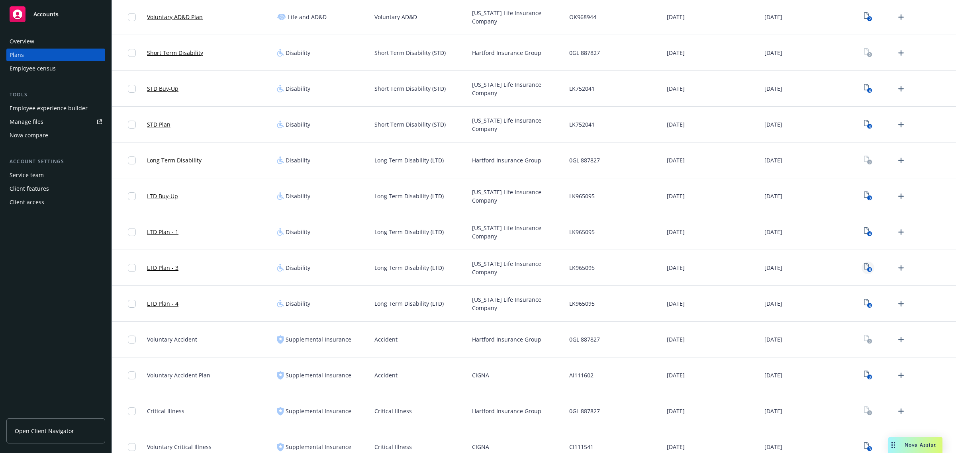
click at [868, 268] on text "6" at bounding box center [869, 269] width 2 height 5
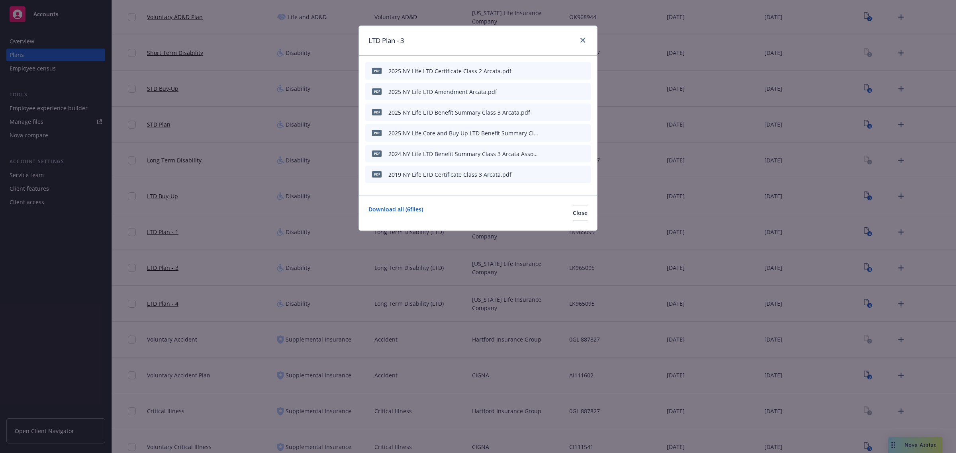
click at [586, 155] on icon "archive file" at bounding box center [584, 153] width 6 height 6
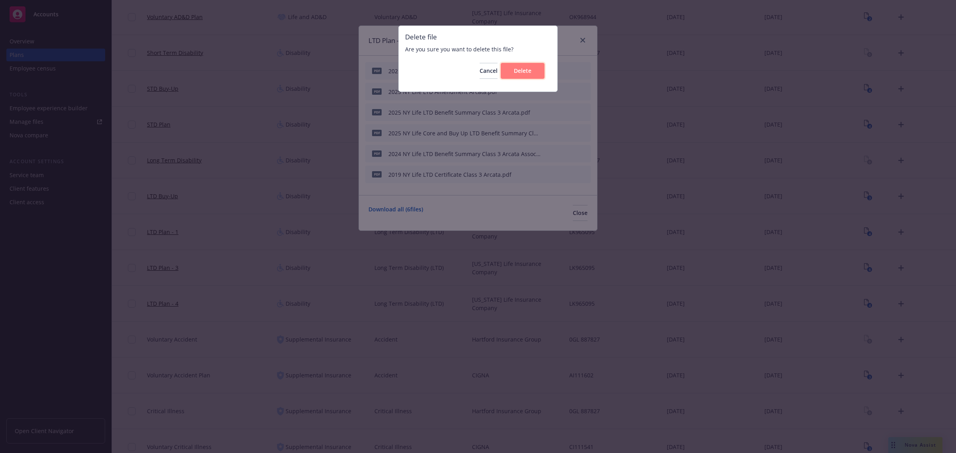
click at [524, 76] on button "Delete" at bounding box center [523, 71] width 44 height 16
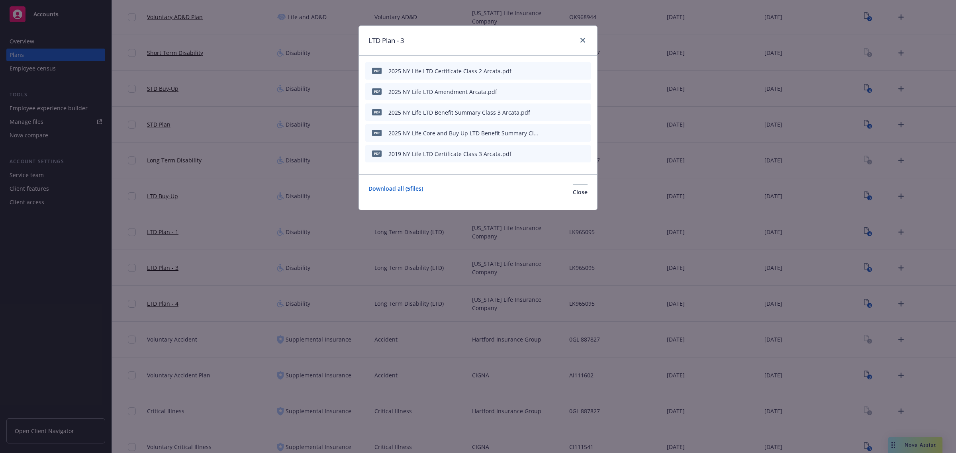
click at [584, 153] on icon "archive file" at bounding box center [584, 153] width 6 height 6
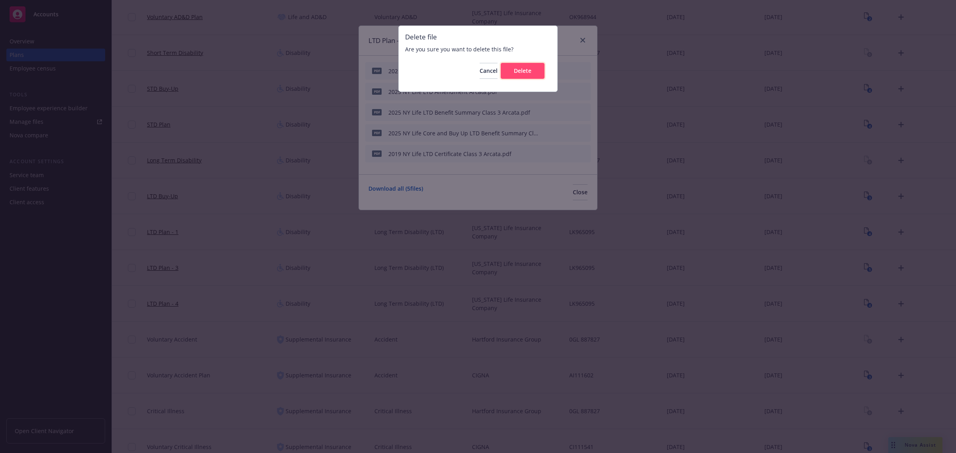
drag, startPoint x: 513, startPoint y: 68, endPoint x: 542, endPoint y: 61, distance: 30.0
click at [514, 68] on span "Delete" at bounding box center [523, 71] width 18 height 8
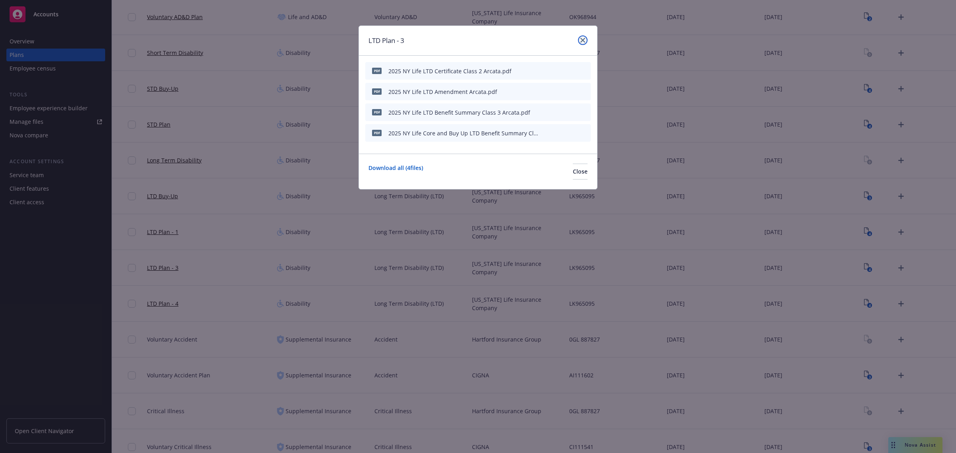
click at [580, 40] on icon "close" at bounding box center [582, 40] width 5 height 5
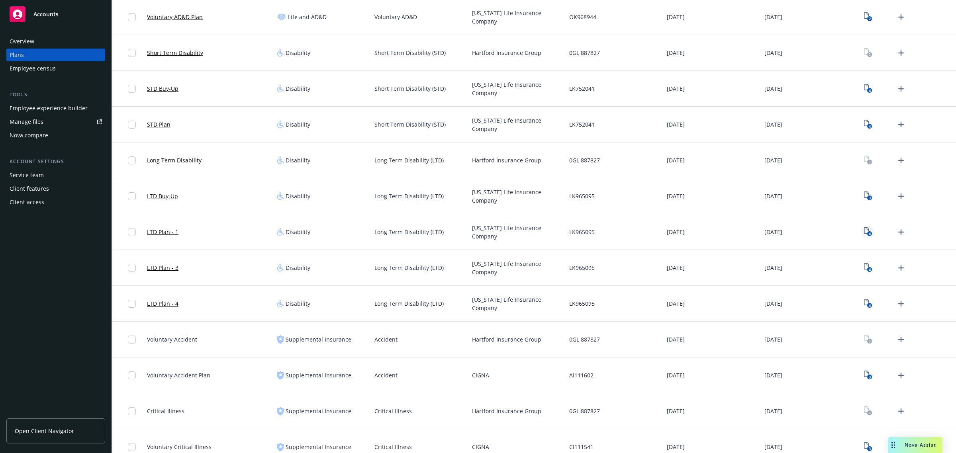
click at [867, 234] on rect "View Plan Documents" at bounding box center [869, 233] width 5 height 5
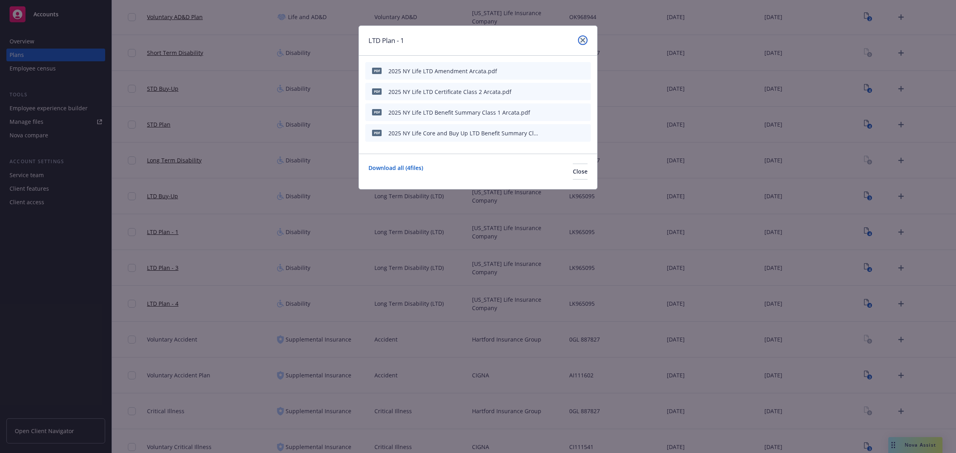
click at [585, 42] on icon "close" at bounding box center [582, 40] width 5 height 5
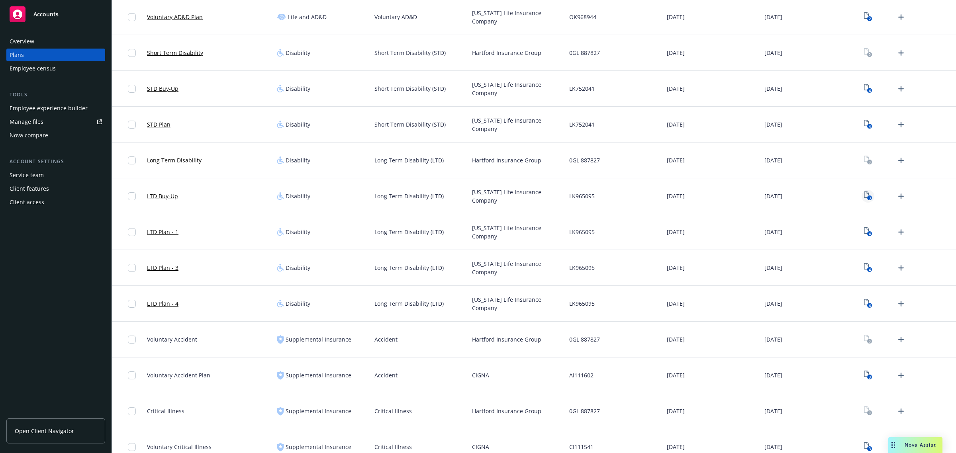
click at [865, 196] on icon "3" at bounding box center [868, 196] width 8 height 9
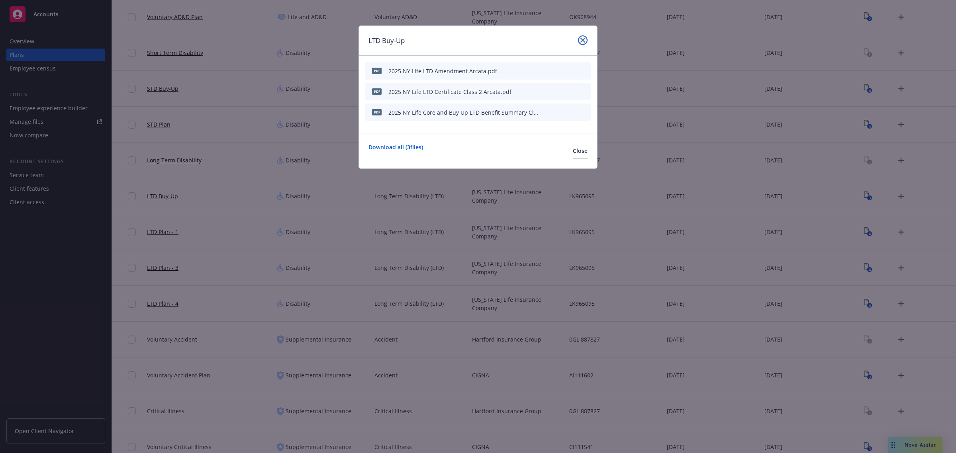
click at [580, 42] on link "close" at bounding box center [583, 40] width 10 height 10
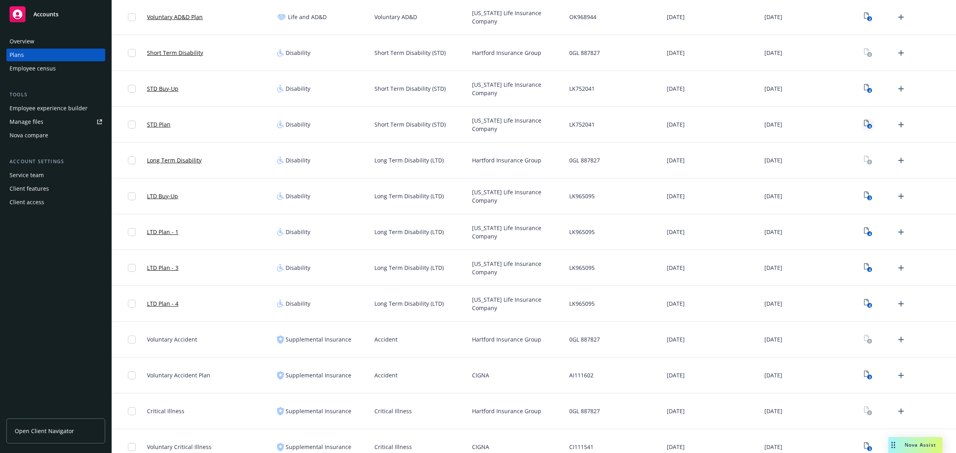
click at [864, 124] on icon "4" at bounding box center [868, 124] width 8 height 9
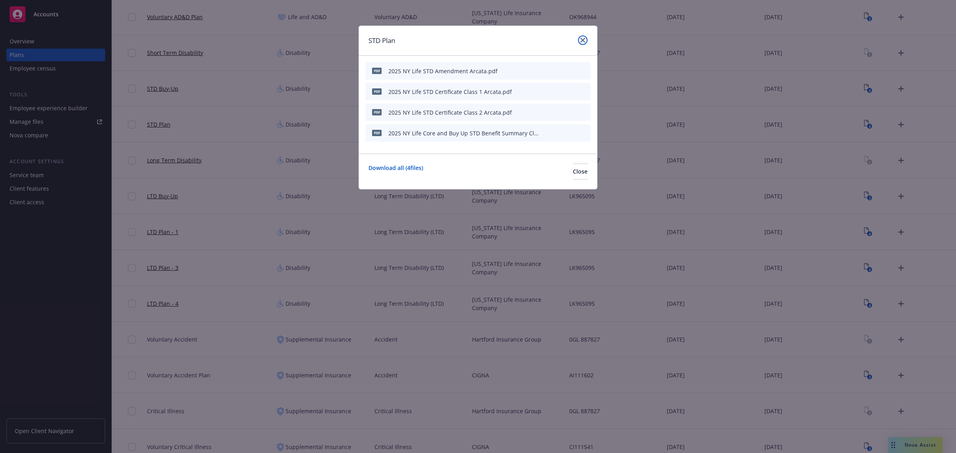
click at [578, 43] on link "close" at bounding box center [583, 40] width 10 height 10
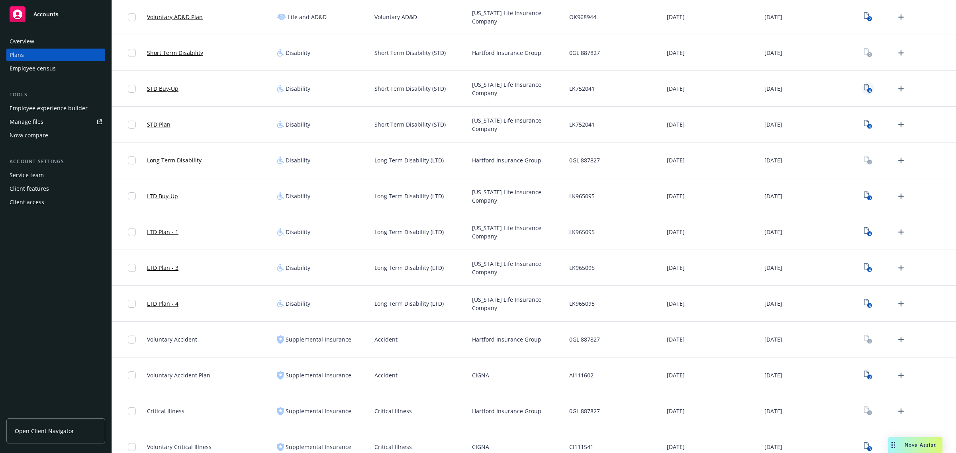
click at [864, 88] on icon "4" at bounding box center [868, 88] width 8 height 9
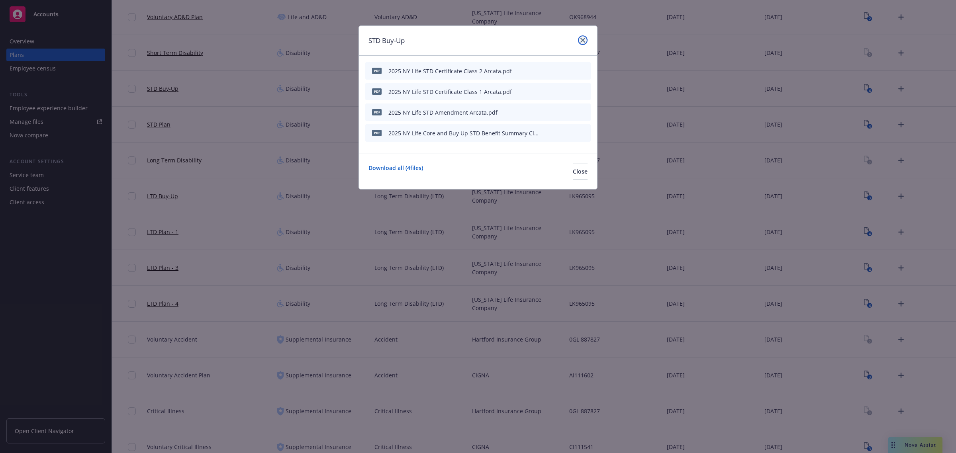
click at [578, 38] on link "close" at bounding box center [583, 40] width 10 height 10
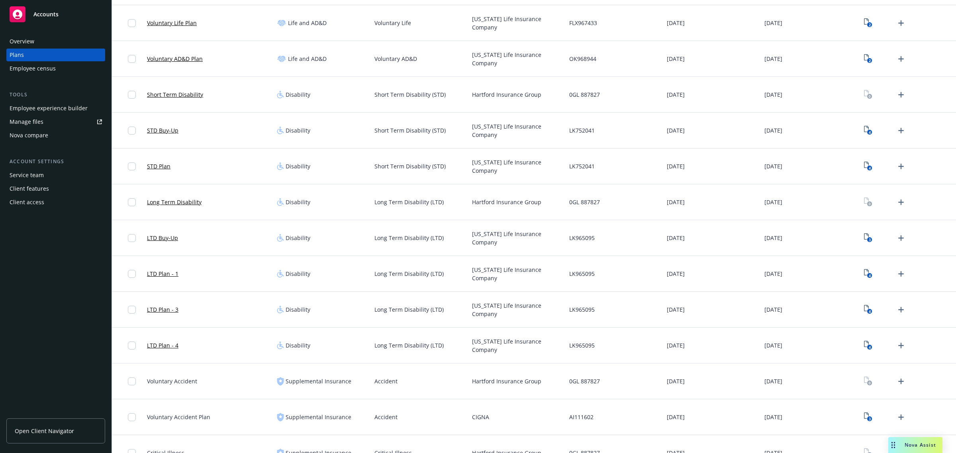
scroll to position [517, 0]
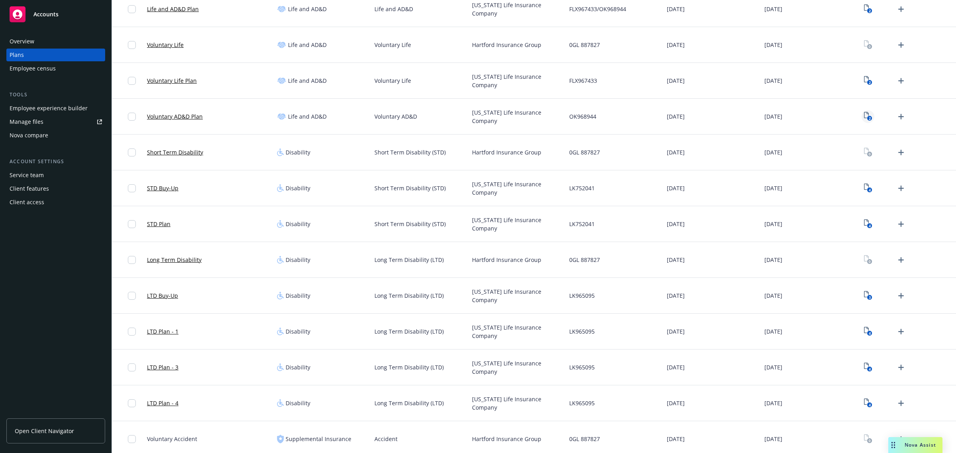
click at [867, 118] on rect "View Plan Documents" at bounding box center [869, 118] width 5 height 5
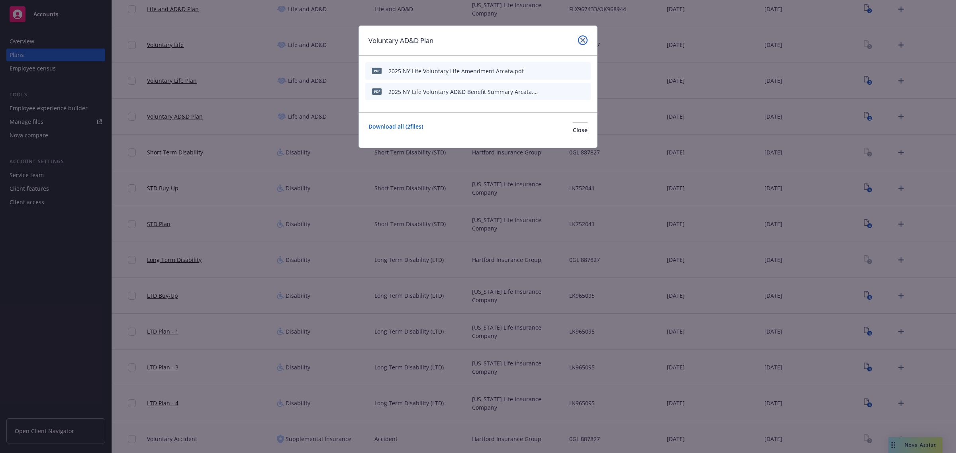
click at [580, 42] on icon "close" at bounding box center [582, 40] width 5 height 5
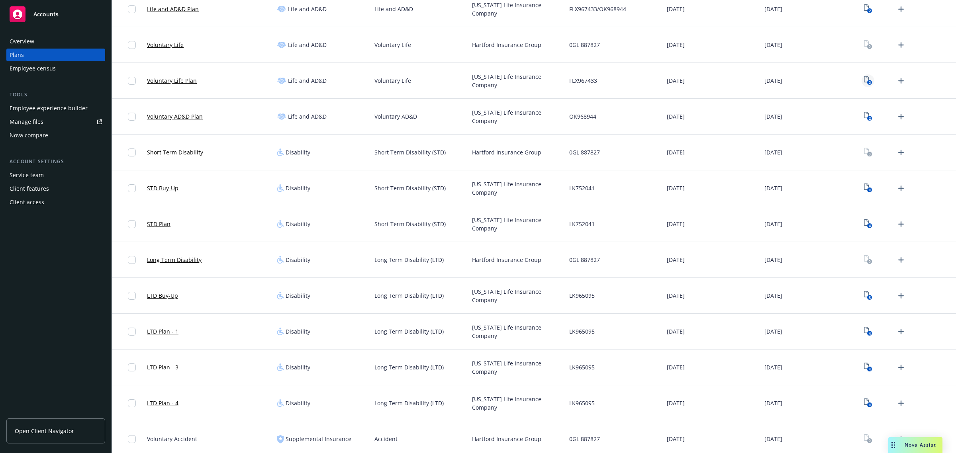
click at [864, 78] on icon "2" at bounding box center [868, 80] width 8 height 9
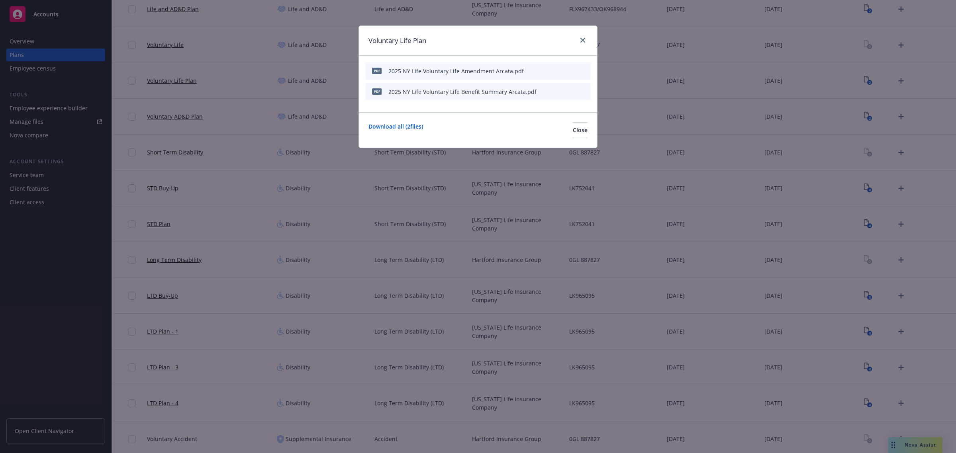
click at [577, 37] on div at bounding box center [581, 40] width 13 height 10
click at [582, 38] on icon "close" at bounding box center [582, 40] width 5 height 5
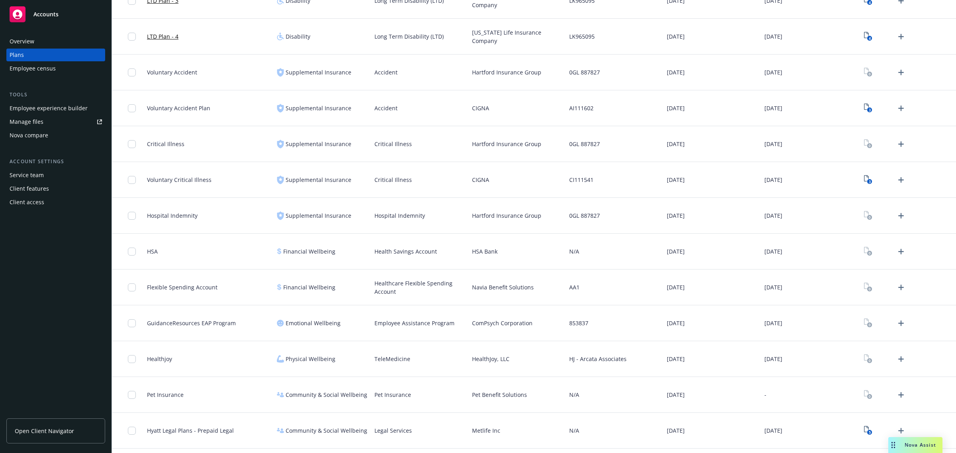
scroll to position [915, 0]
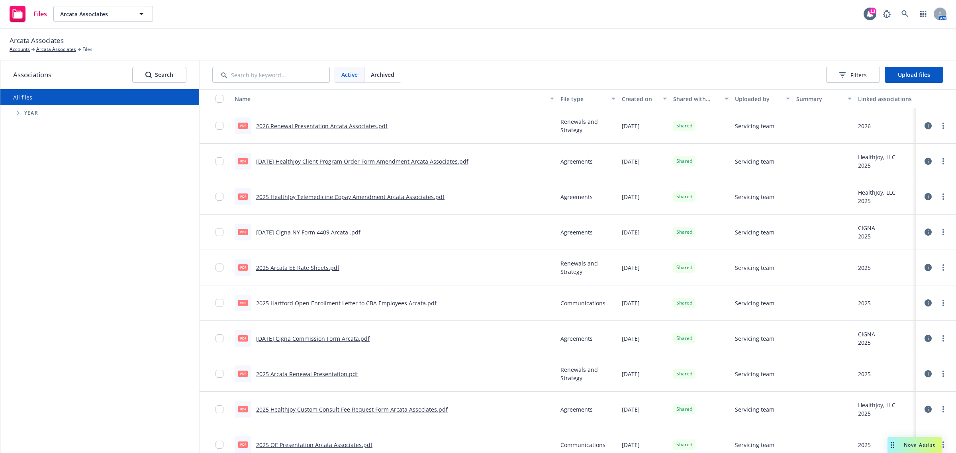
click at [917, 443] on span "Nova Assist" at bounding box center [919, 445] width 31 height 7
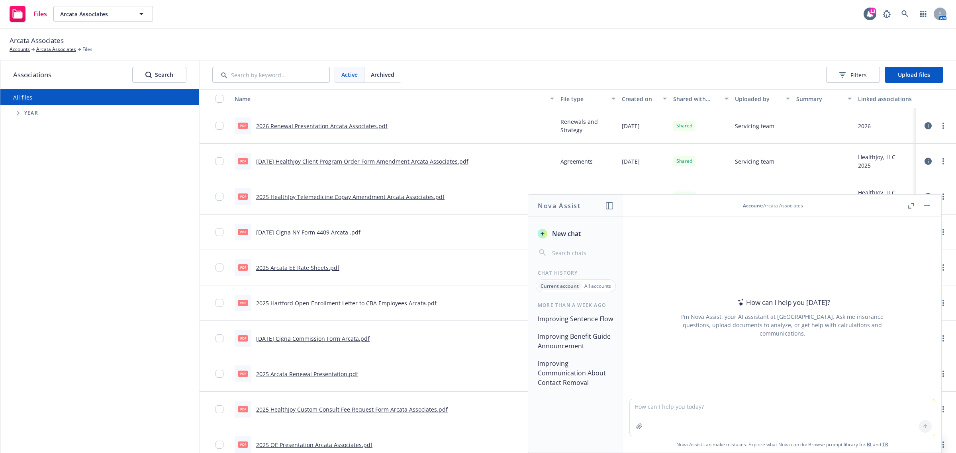
click at [662, 413] on textarea at bounding box center [782, 418] width 305 height 37
paste textarea "• Cigna's telemedicine through MDLive now has a $0 copay."
type textarea "make this flow better "• Cigna's telemedicine through MDLive now has a $0 copay…"
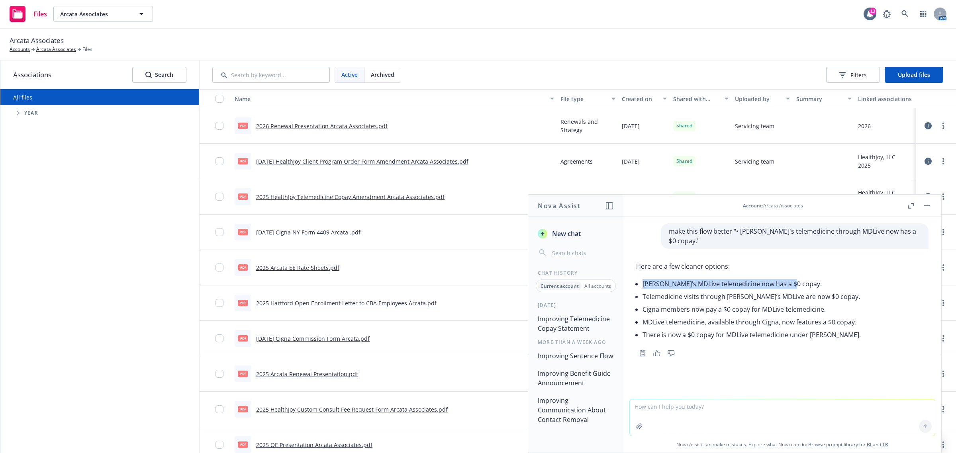
drag, startPoint x: 791, startPoint y: 272, endPoint x: 643, endPoint y: 279, distance: 148.0
click at [643, 279] on li "Cigna’s MDLive telemedicine now has a $0 copay." at bounding box center [751, 284] width 218 height 13
copy li "Cigna’s MDLive telemedicine now has a $0 copay."
click at [709, 432] on textarea at bounding box center [782, 418] width 305 height 37
paste textarea "• Dependent care FSA limits are increasing from $5,000 to $7,500"
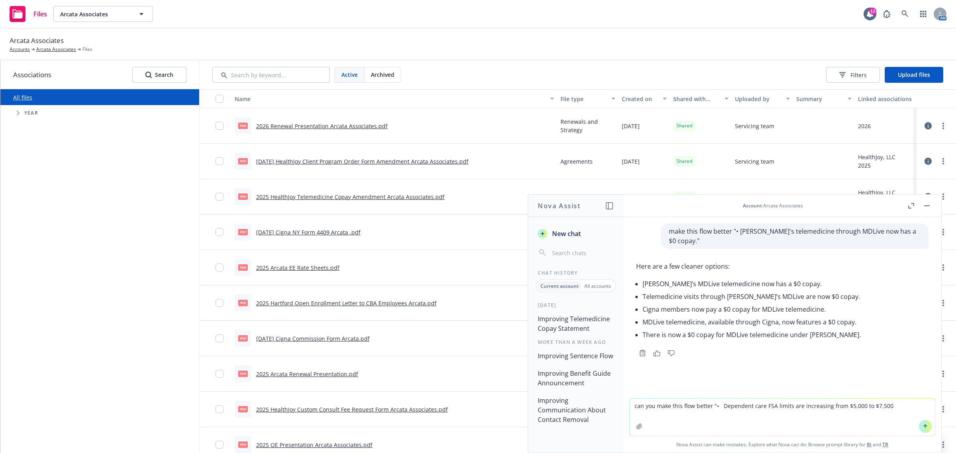
type textarea "can you make this flow better "• Dependent care FSA limits are increasing from …"
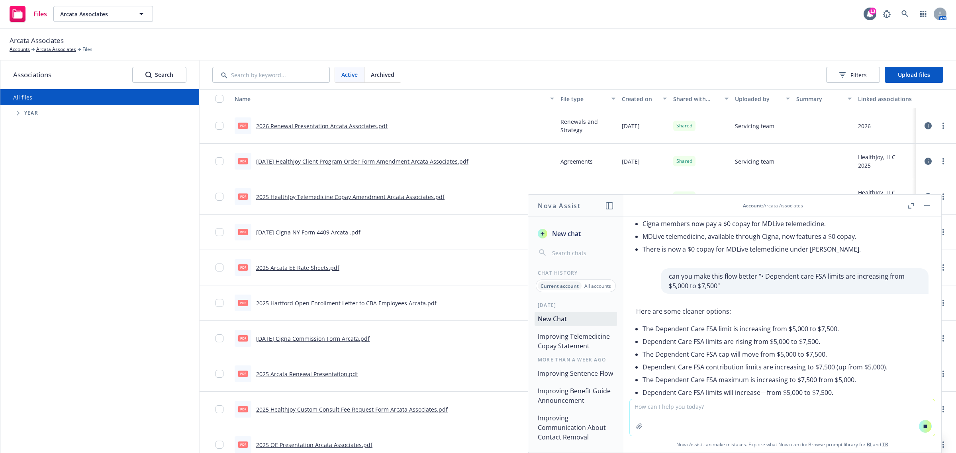
scroll to position [127, 0]
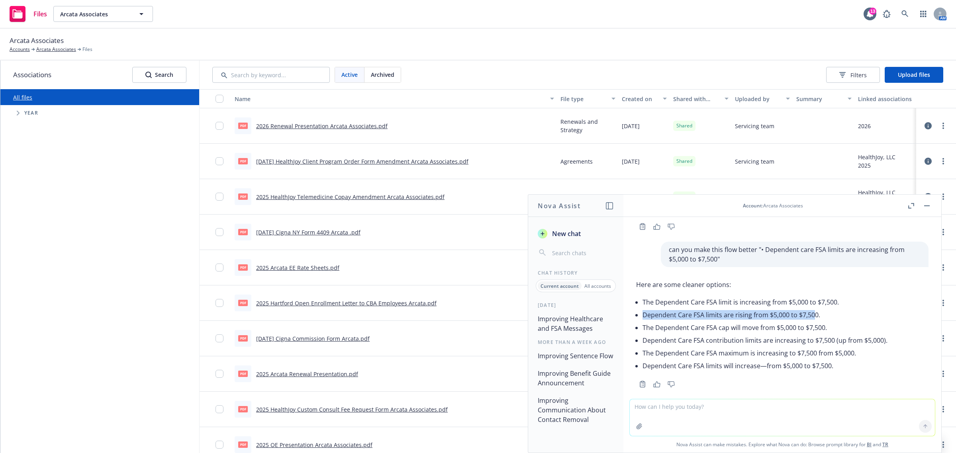
drag, startPoint x: 644, startPoint y: 305, endPoint x: 814, endPoint y: 305, distance: 170.1
click at [814, 309] on li "Dependent Care FSA limits are rising from $5,000 to $7,500." at bounding box center [764, 315] width 245 height 13
click at [646, 321] on li "The Dependent Care FSA cap will move from $5,000 to $7,500." at bounding box center [764, 327] width 245 height 13
click at [644, 309] on li "Dependent Care FSA limits are rising from $5,000 to $7,500." at bounding box center [764, 315] width 245 height 13
drag, startPoint x: 642, startPoint y: 291, endPoint x: 844, endPoint y: 295, distance: 202.0
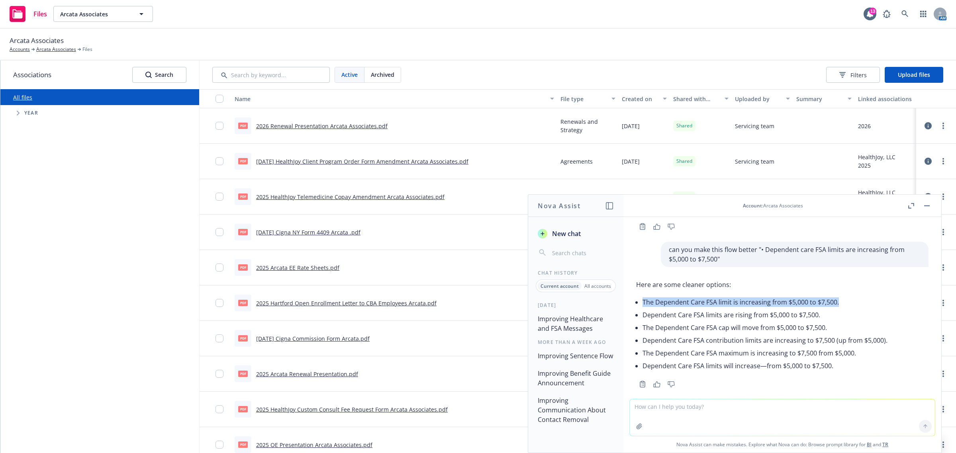
click at [844, 296] on li "The Dependent Care FSA limit is increasing from $5,000 to $7,500." at bounding box center [764, 302] width 245 height 13
copy li "The Dependent Care FSA limit is increasing from $5,000 to $7,500."
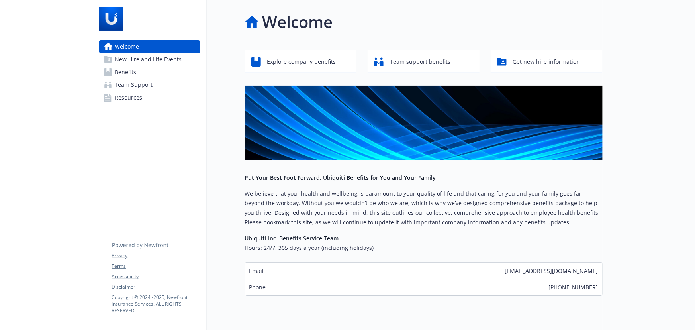
click at [157, 59] on span "New Hire and Life Events" at bounding box center [148, 59] width 67 height 13
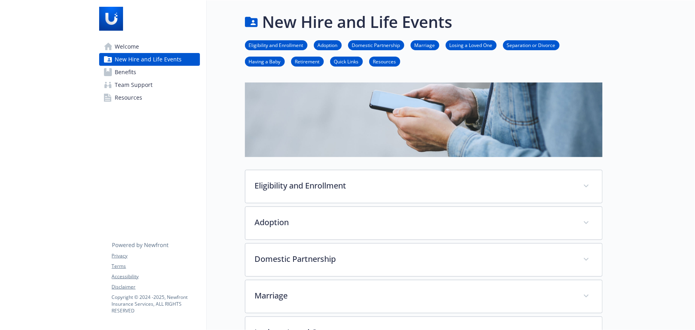
click at [157, 70] on link "Benefits" at bounding box center [149, 72] width 101 height 13
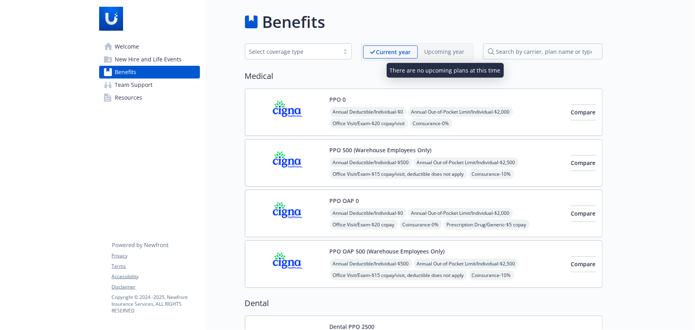
click at [423, 54] on div "Upcoming year" at bounding box center [445, 51] width 54 height 12
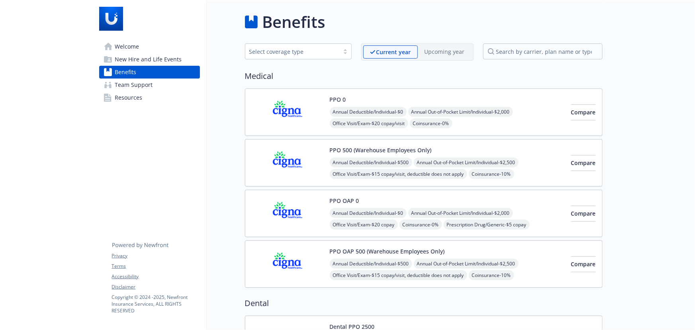
click at [147, 84] on span "Team Support" at bounding box center [134, 84] width 38 height 13
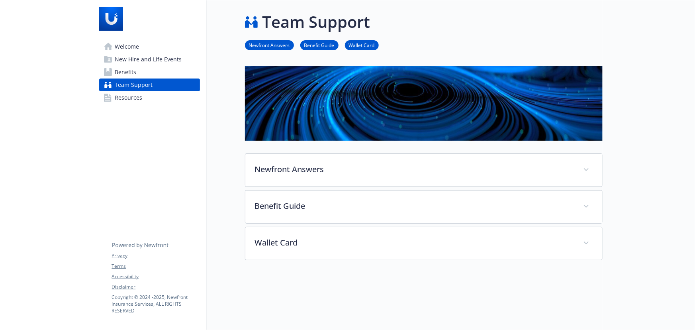
click at [151, 94] on link "Resources" at bounding box center [149, 97] width 101 height 13
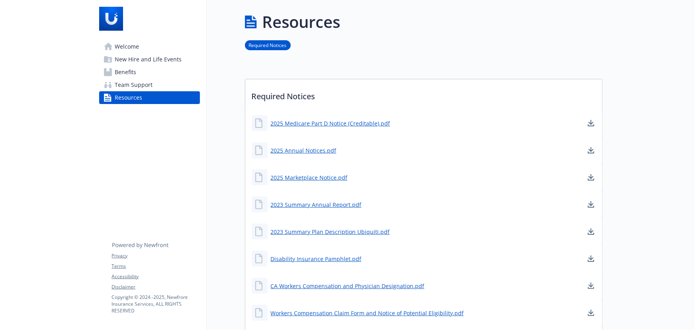
click at [179, 76] on link "Benefits" at bounding box center [149, 72] width 101 height 13
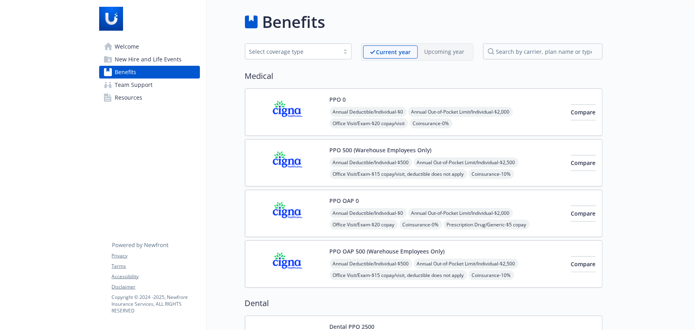
click at [179, 82] on link "Team Support" at bounding box center [149, 84] width 101 height 13
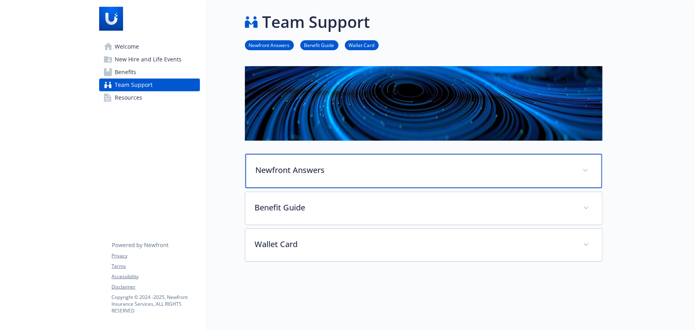
drag, startPoint x: 370, startPoint y: 165, endPoint x: 370, endPoint y: 161, distance: 4.0
click at [370, 165] on p "Newfront Answers" at bounding box center [414, 170] width 317 height 12
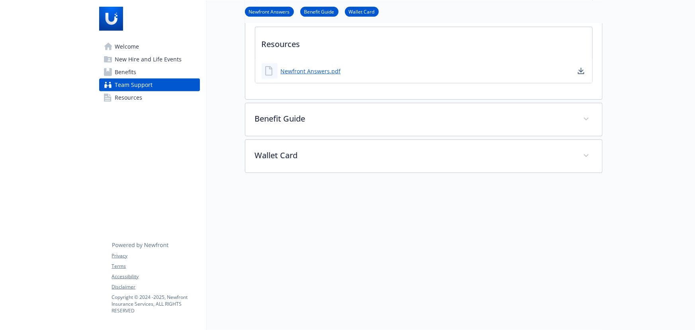
scroll to position [212, 0]
